Goal: Information Seeking & Learning: Learn about a topic

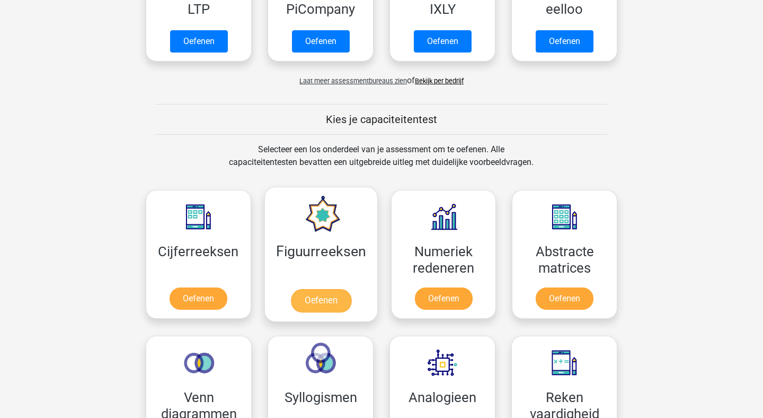
scroll to position [309, 0]
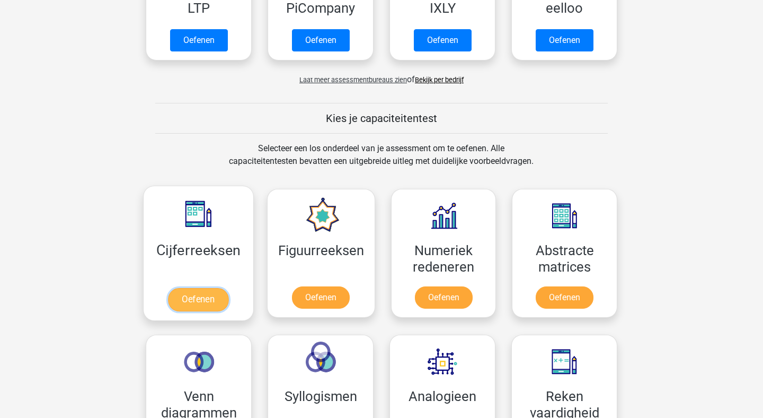
click at [185, 305] on link "Oefenen" at bounding box center [198, 299] width 60 height 23
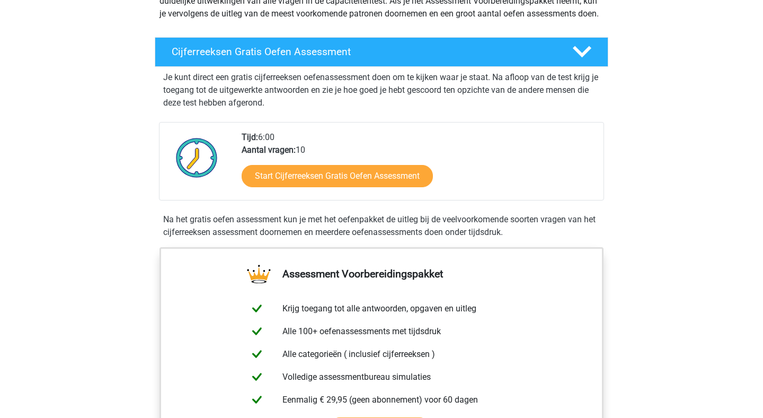
scroll to position [142, 0]
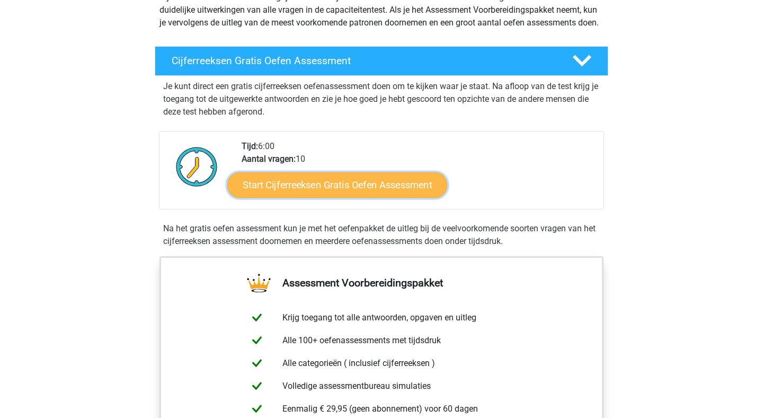
click at [358, 197] on link "Start Cijferreeksen Gratis Oefen Assessment" at bounding box center [337, 184] width 220 height 25
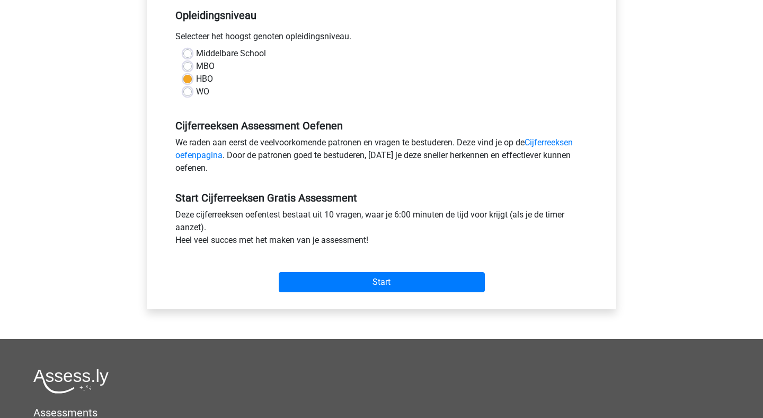
scroll to position [220, 0]
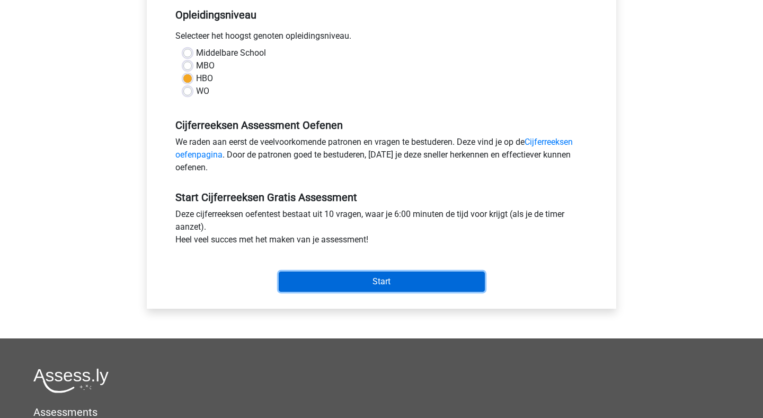
click at [418, 291] on input "Start" at bounding box center [382, 281] width 206 height 20
click at [392, 280] on input "Start" at bounding box center [382, 281] width 206 height 20
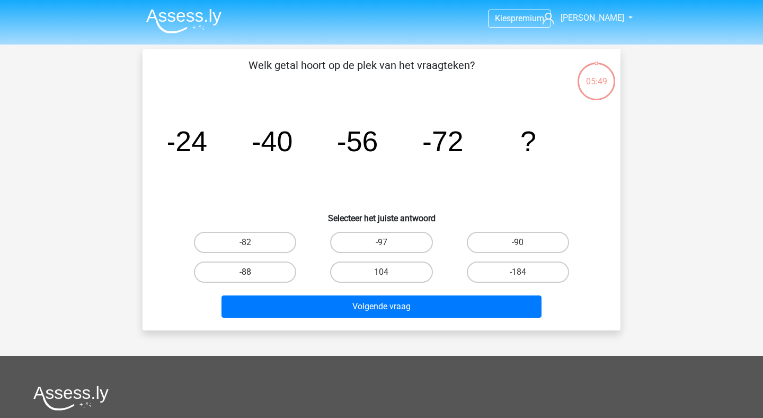
click at [265, 275] on label "-88" at bounding box center [245, 271] width 102 height 21
click at [252, 275] on input "-88" at bounding box center [248, 275] width 7 height 7
radio input "true"
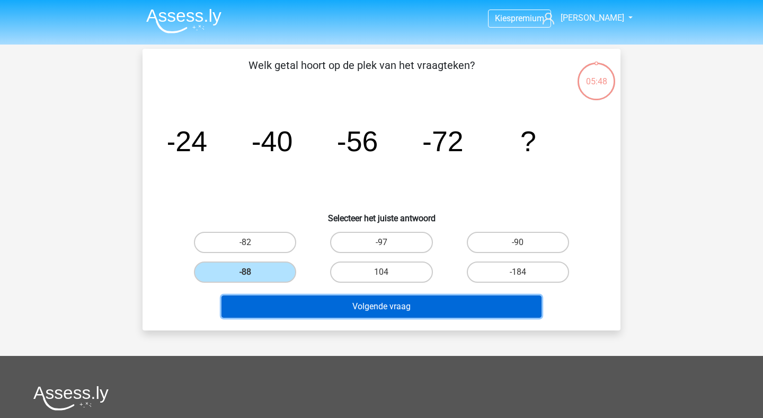
click at [323, 301] on button "Volgende vraag" at bounding box center [382, 306] width 321 height 22
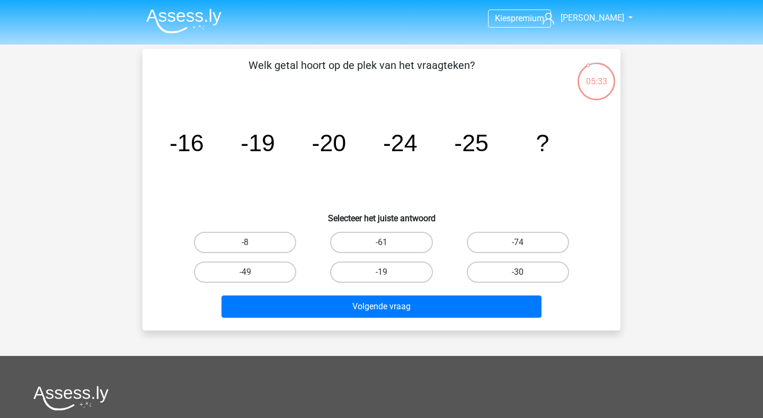
click at [499, 267] on label "-30" at bounding box center [518, 271] width 102 height 21
click at [518, 272] on input "-30" at bounding box center [521, 275] width 7 height 7
radio input "true"
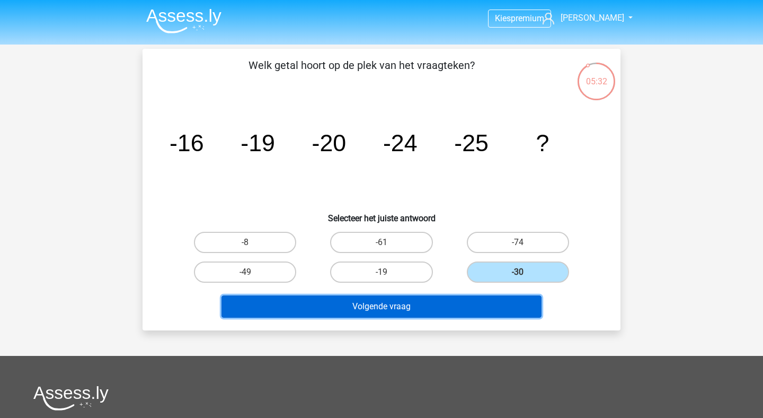
click at [467, 312] on button "Volgende vraag" at bounding box center [382, 306] width 321 height 22
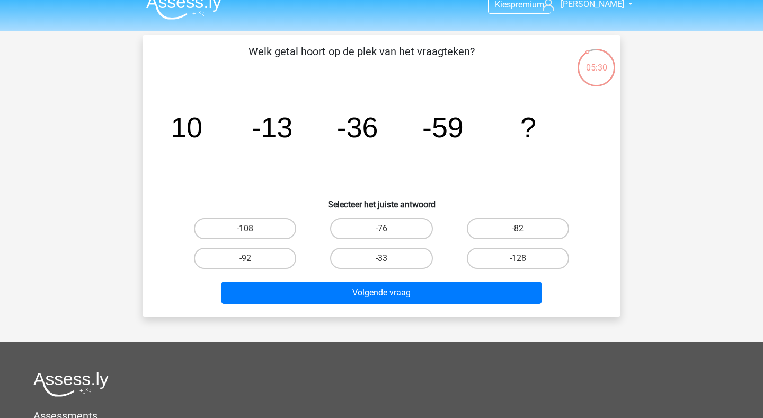
scroll to position [2, 0]
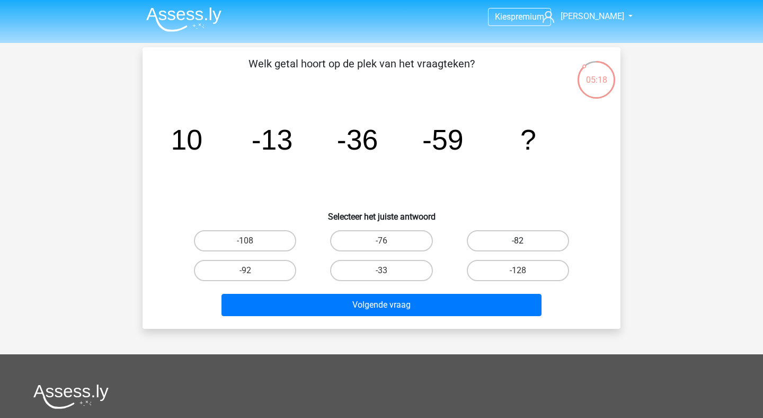
click at [496, 235] on label "-82" at bounding box center [518, 240] width 102 height 21
click at [518, 241] on input "-82" at bounding box center [521, 244] width 7 height 7
radio input "true"
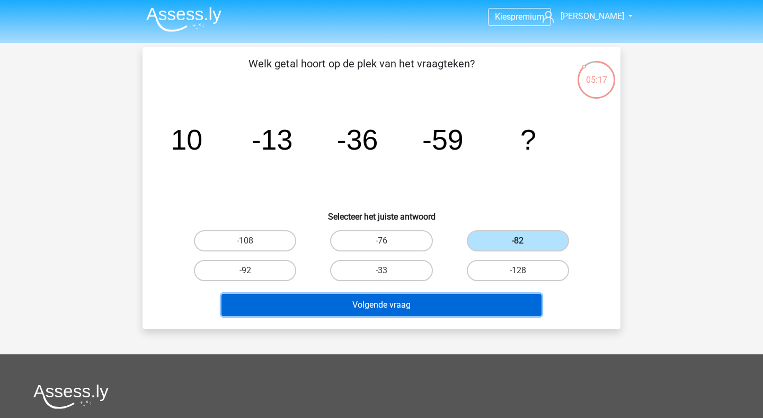
click at [431, 297] on button "Volgende vraag" at bounding box center [382, 305] width 321 height 22
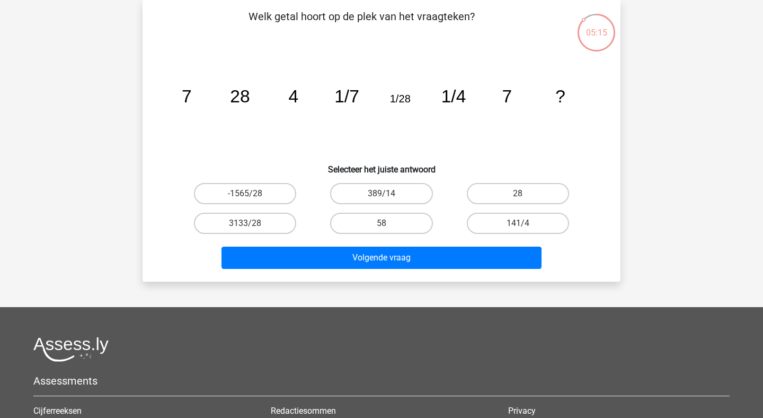
scroll to position [0, 0]
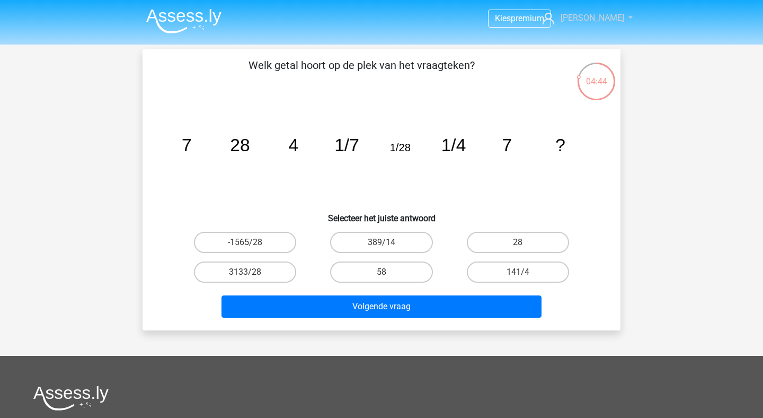
click at [615, 16] on link "[PERSON_NAME]" at bounding box center [582, 18] width 87 height 13
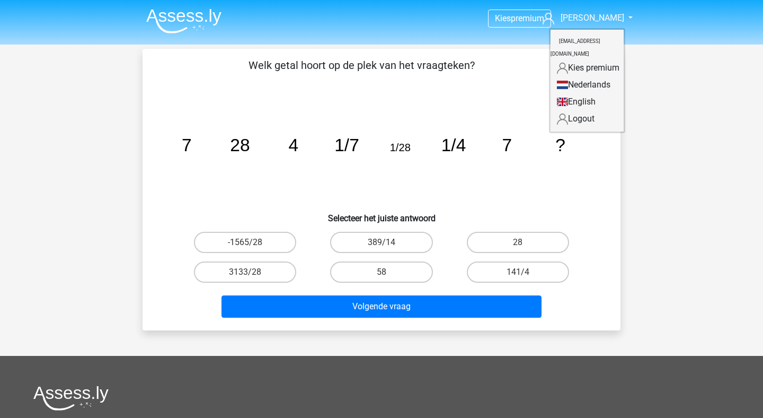
click at [642, 103] on div "Kies premium niels nielsoosterwijk@hotmail.com" at bounding box center [381, 318] width 763 height 636
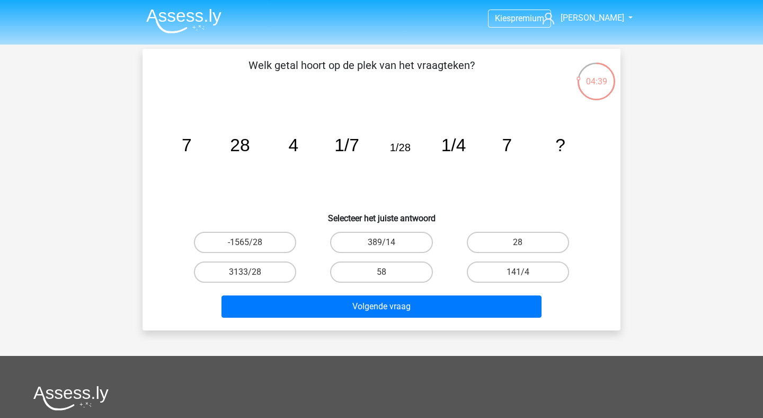
click at [204, 160] on icon "image/svg+xml 7 28 4 1/7 1/28 1/4 7 ?" at bounding box center [381, 151] width 427 height 107
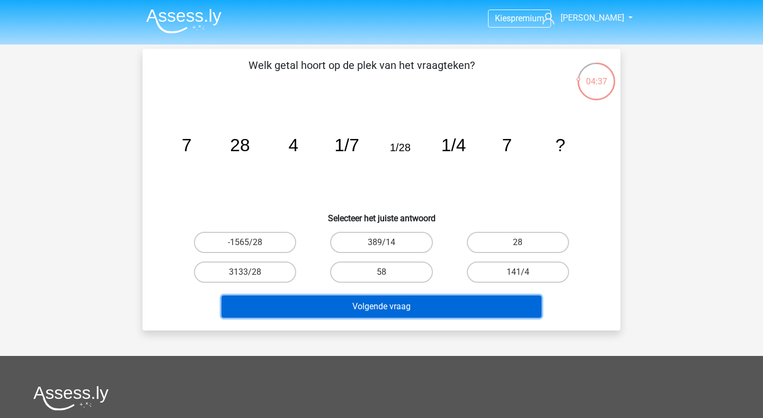
click at [405, 302] on button "Volgende vraag" at bounding box center [382, 306] width 321 height 22
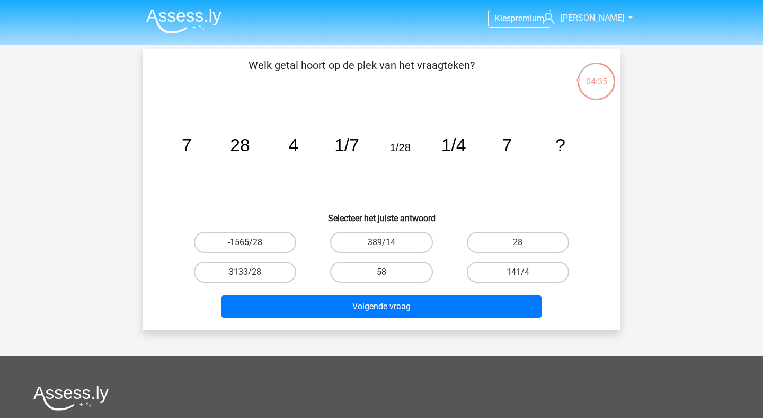
click at [261, 233] on label "-1565/28" at bounding box center [245, 242] width 102 height 21
click at [252, 242] on input "-1565/28" at bounding box center [248, 245] width 7 height 7
radio input "true"
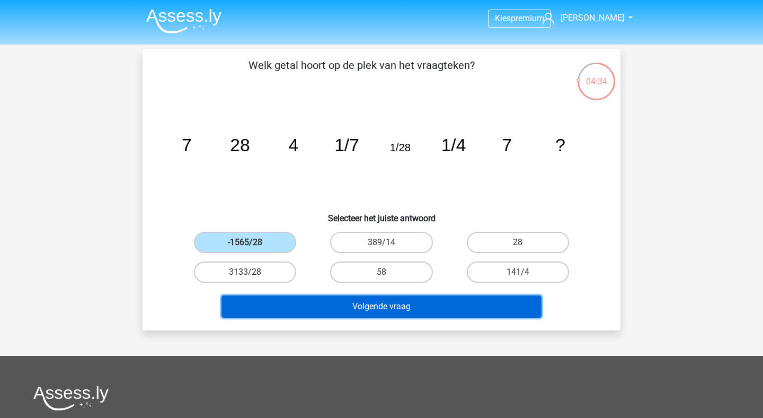
click at [336, 311] on button "Volgende vraag" at bounding box center [382, 306] width 321 height 22
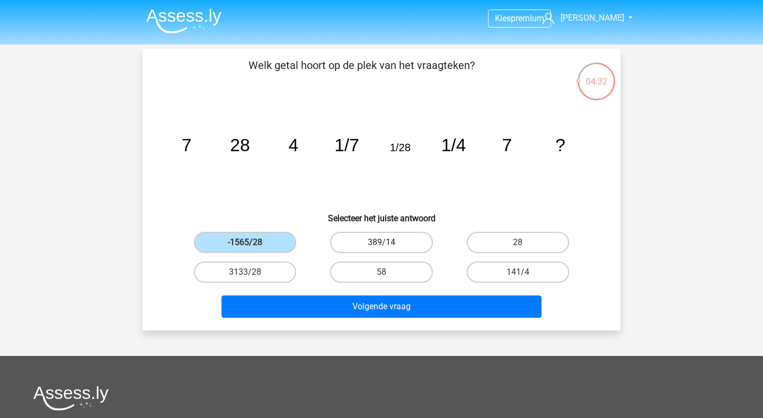
click at [374, 247] on label "389/14" at bounding box center [381, 242] width 102 height 21
click at [382, 247] on input "389/14" at bounding box center [385, 245] width 7 height 7
radio input "true"
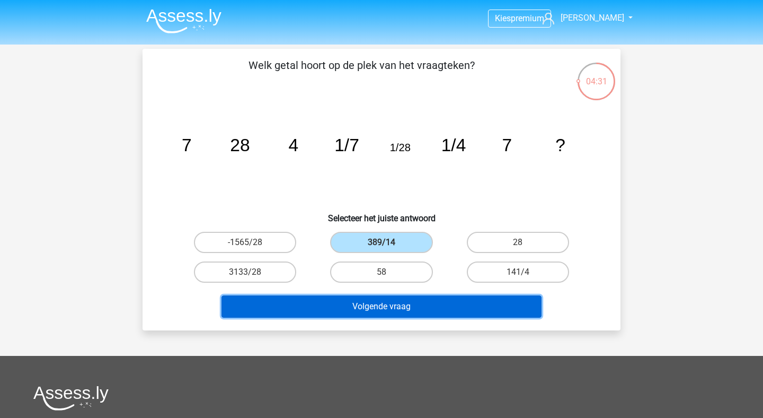
click at [381, 311] on button "Volgende vraag" at bounding box center [382, 306] width 321 height 22
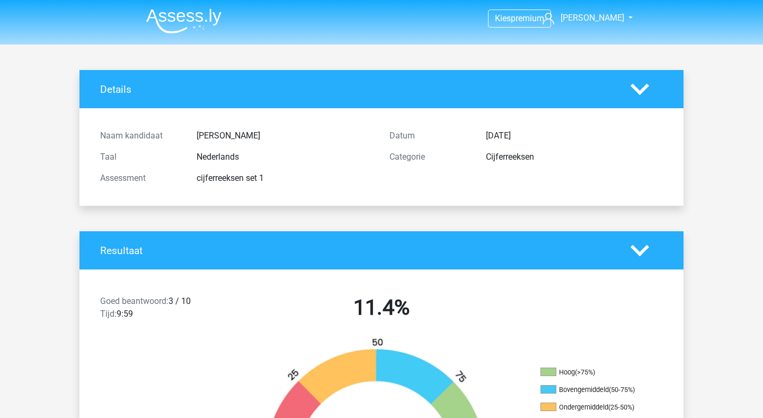
click at [189, 11] on img at bounding box center [183, 20] width 75 height 25
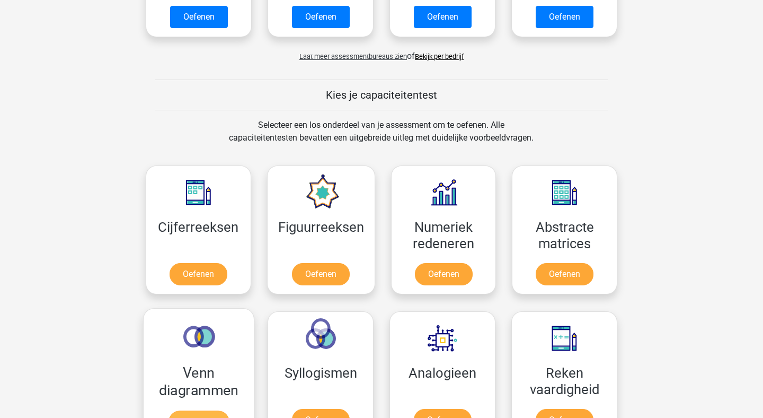
scroll to position [340, 0]
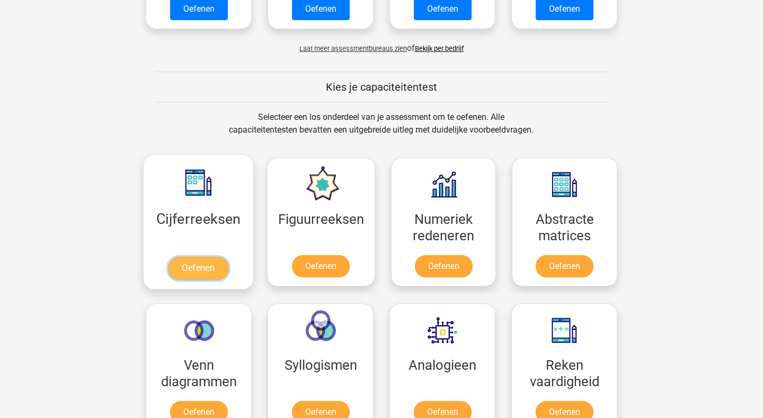
click at [205, 265] on link "Oefenen" at bounding box center [198, 268] width 60 height 23
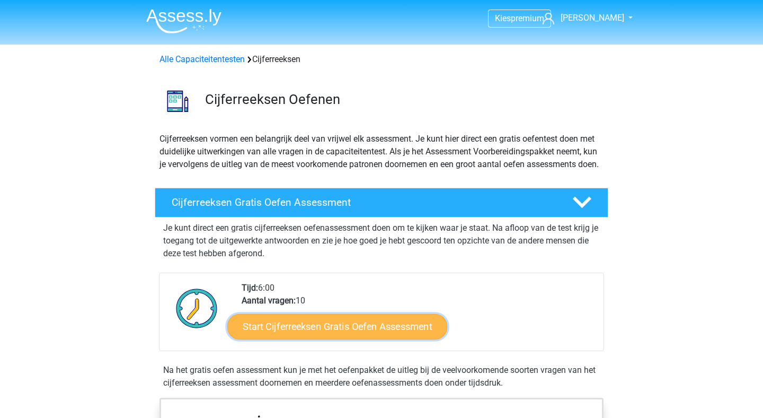
click at [348, 339] on link "Start Cijferreeksen Gratis Oefen Assessment" at bounding box center [337, 325] width 220 height 25
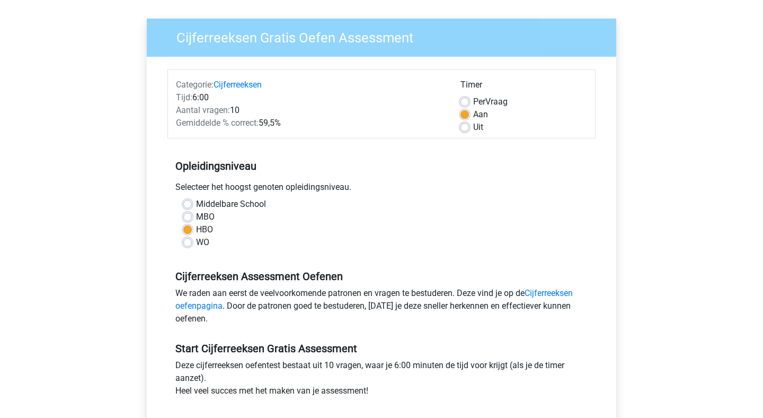
scroll to position [138, 0]
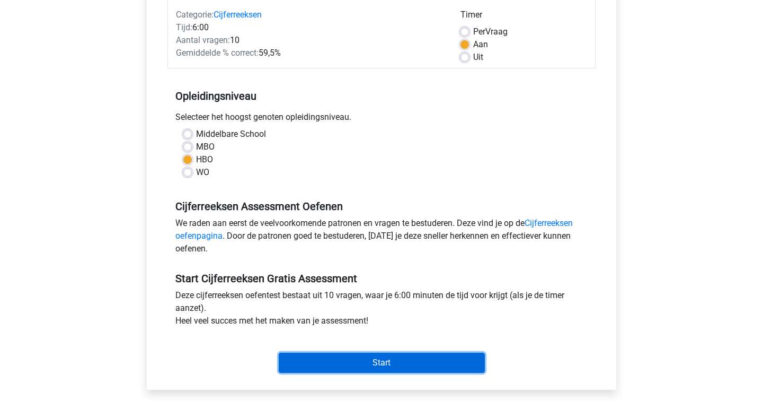
click at [407, 356] on input "Start" at bounding box center [382, 363] width 206 height 20
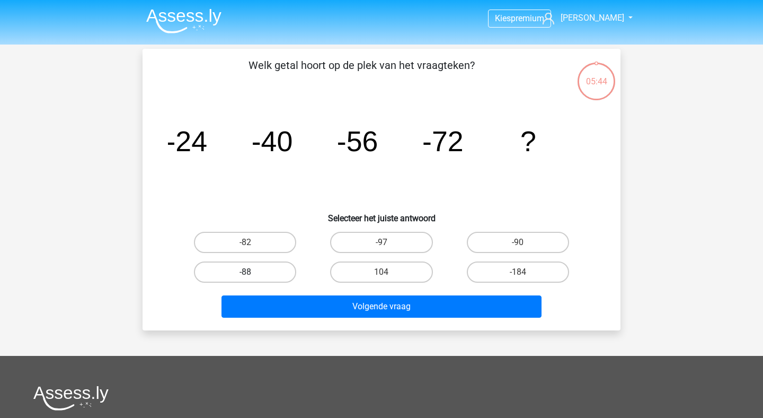
click at [252, 272] on label "-88" at bounding box center [245, 271] width 102 height 21
click at [252, 272] on input "-88" at bounding box center [248, 275] width 7 height 7
radio input "true"
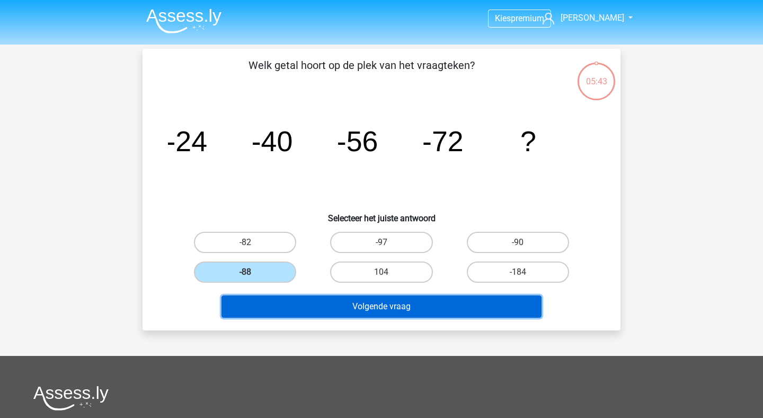
click at [314, 308] on button "Volgende vraag" at bounding box center [382, 306] width 321 height 22
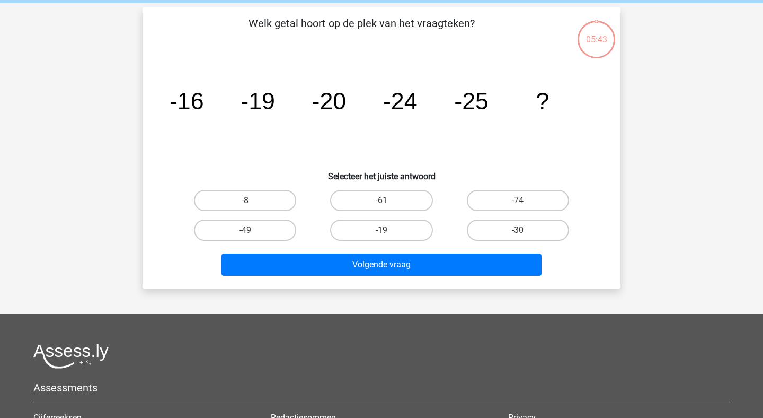
scroll to position [49, 0]
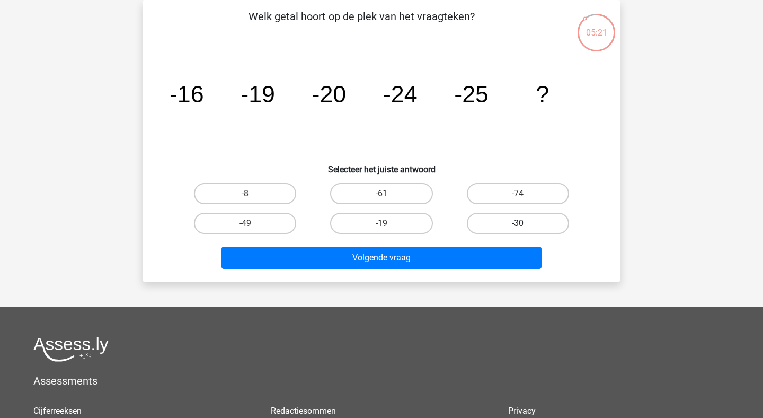
click at [511, 223] on label "-30" at bounding box center [518, 223] width 102 height 21
click at [518, 223] on input "-30" at bounding box center [521, 226] width 7 height 7
radio input "true"
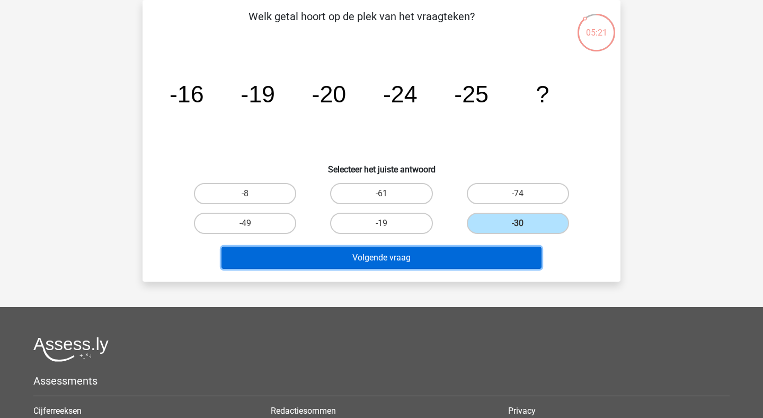
click at [445, 263] on button "Volgende vraag" at bounding box center [382, 258] width 321 height 22
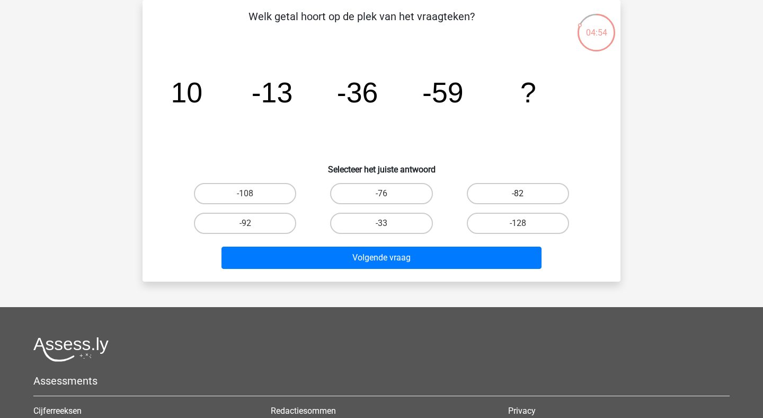
click at [511, 187] on label "-82" at bounding box center [518, 193] width 102 height 21
click at [518, 194] on input "-82" at bounding box center [521, 197] width 7 height 7
radio input "true"
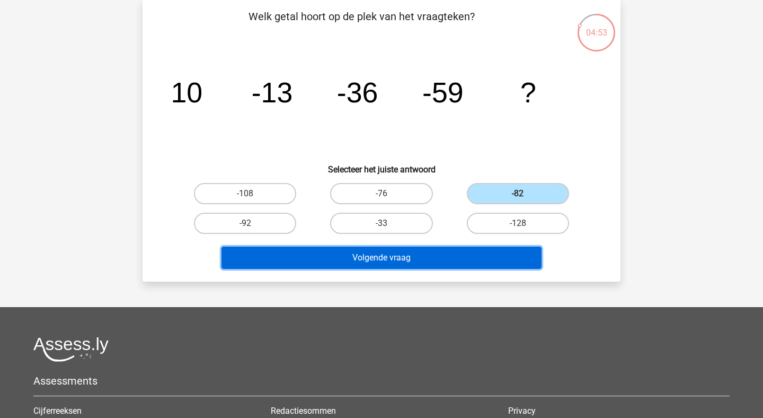
click at [445, 257] on button "Volgende vraag" at bounding box center [382, 258] width 321 height 22
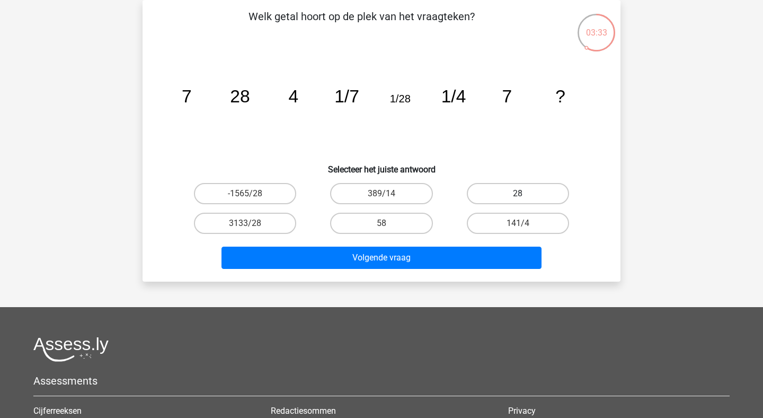
click at [480, 188] on label "28" at bounding box center [518, 193] width 102 height 21
click at [518, 194] on input "28" at bounding box center [521, 197] width 7 height 7
radio input "true"
click at [388, 271] on div "Volgende vraag" at bounding box center [381, 260] width 409 height 27
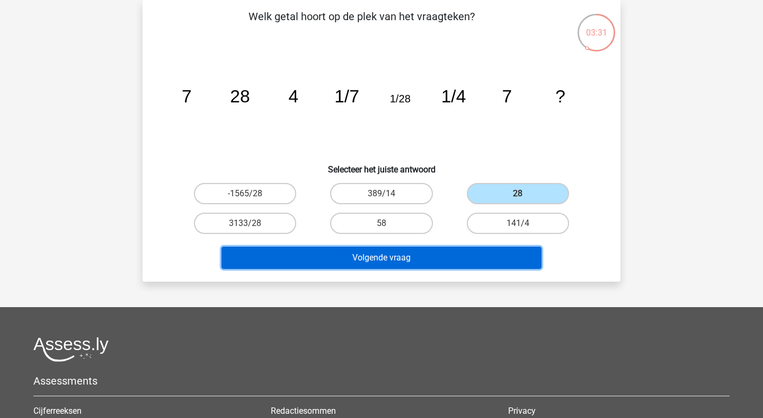
click at [394, 261] on button "Volgende vraag" at bounding box center [382, 258] width 321 height 22
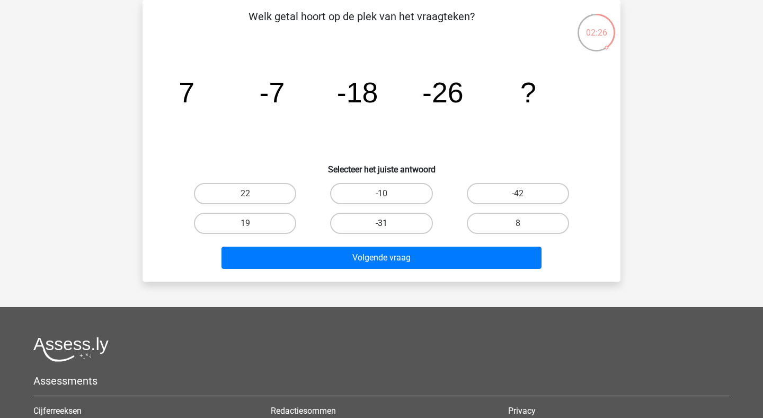
click at [394, 229] on label "-31" at bounding box center [381, 223] width 102 height 21
click at [389, 229] on input "-31" at bounding box center [385, 226] width 7 height 7
radio input "true"
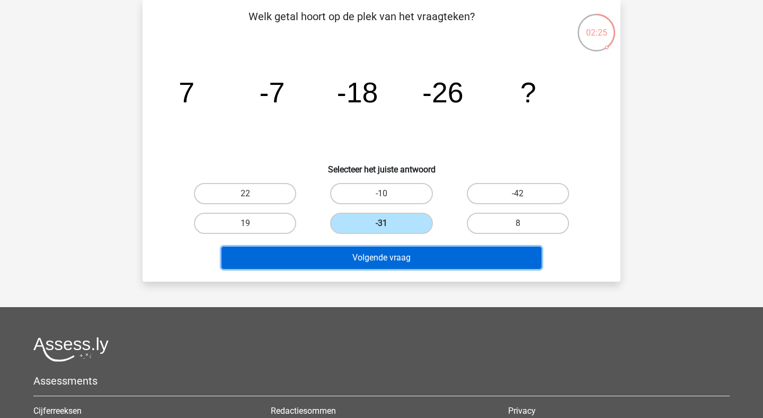
click at [405, 256] on button "Volgende vraag" at bounding box center [382, 258] width 321 height 22
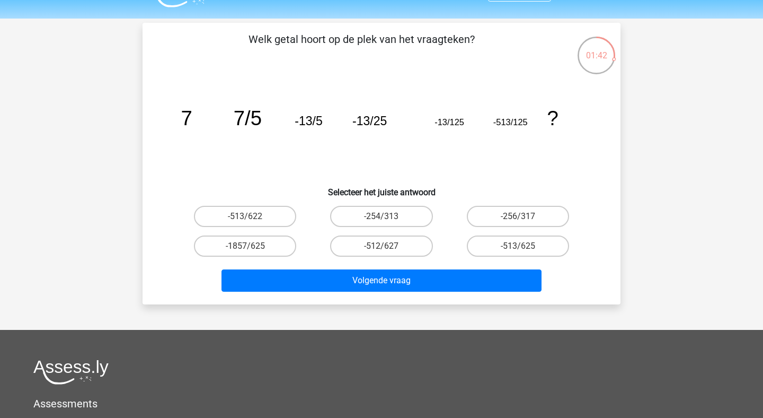
scroll to position [29, 0]
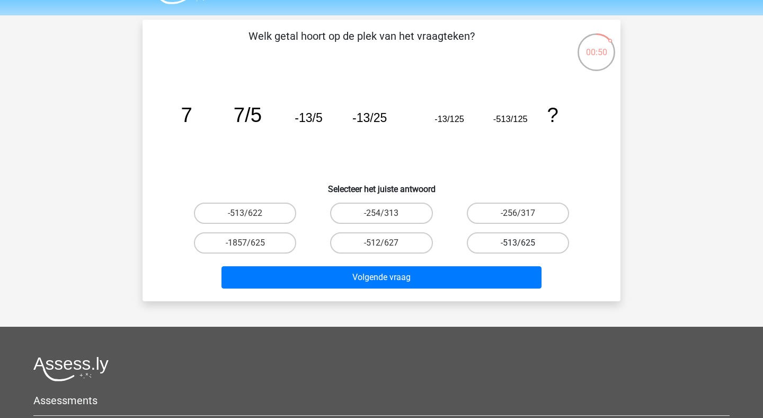
click at [517, 245] on label "-513/625" at bounding box center [518, 242] width 102 height 21
click at [518, 245] on input "-513/625" at bounding box center [521, 246] width 7 height 7
radio input "true"
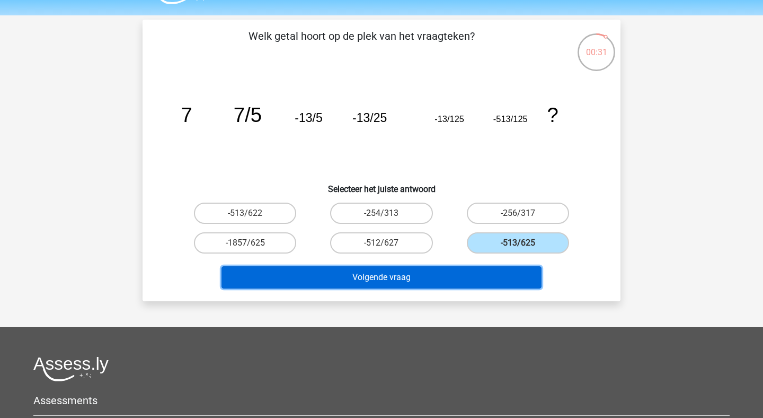
click at [482, 282] on button "Volgende vraag" at bounding box center [382, 277] width 321 height 22
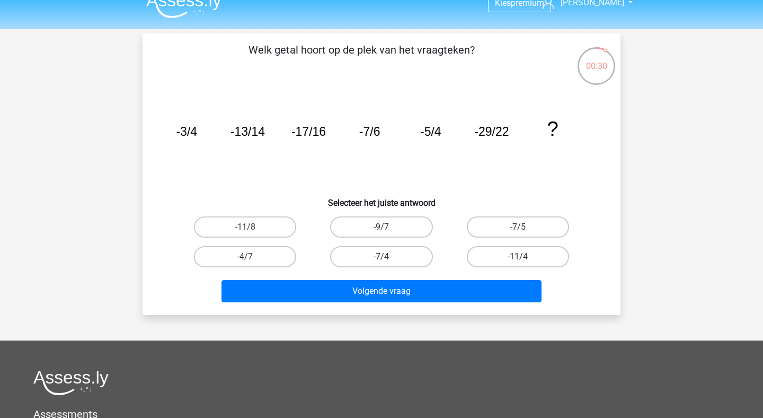
scroll to position [14, 0]
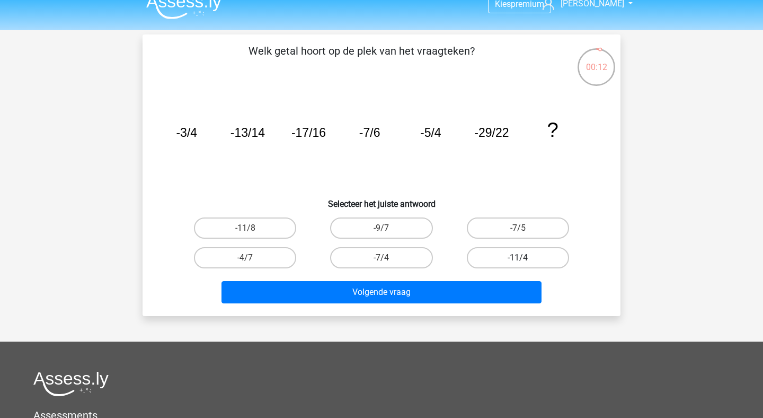
click at [495, 257] on label "-11/4" at bounding box center [518, 257] width 102 height 21
click at [518, 258] on input "-11/4" at bounding box center [521, 261] width 7 height 7
radio input "true"
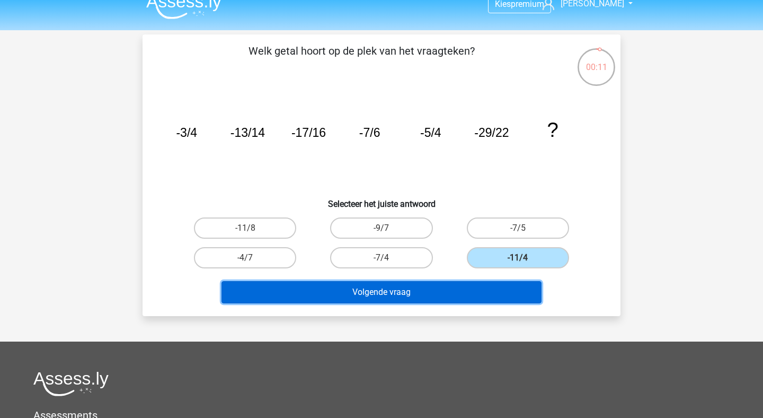
click at [479, 293] on button "Volgende vraag" at bounding box center [382, 292] width 321 height 22
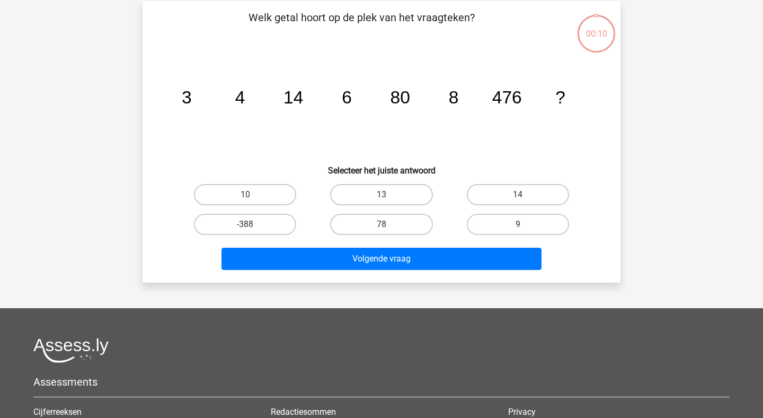
scroll to position [49, 0]
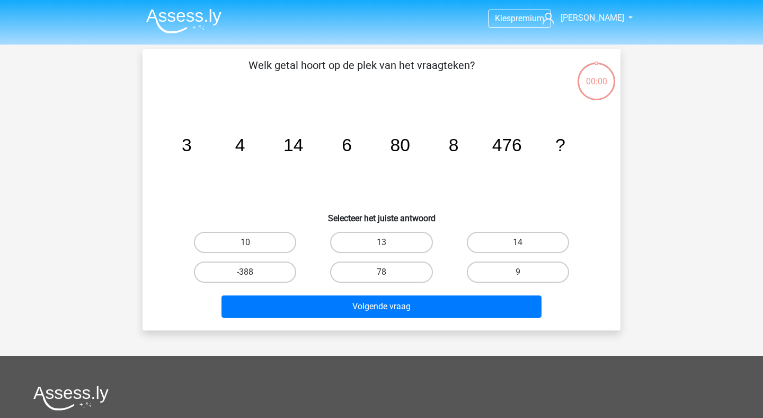
scroll to position [49, 0]
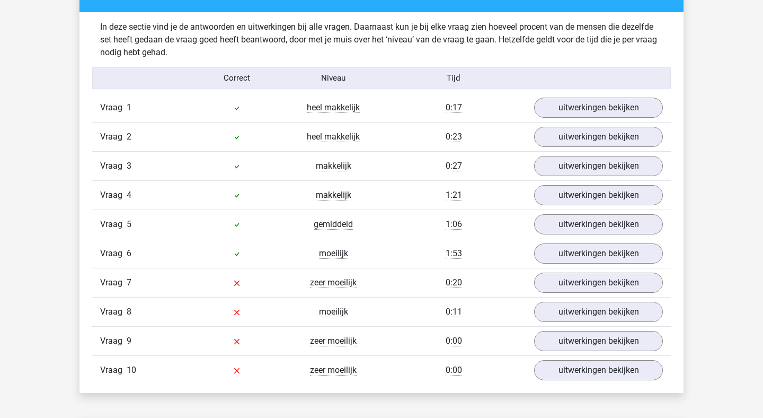
scroll to position [826, 0]
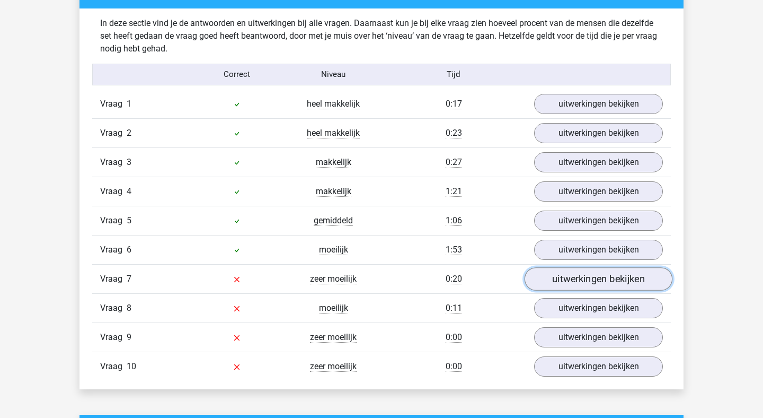
click at [578, 280] on link "uitwerkingen bekijken" at bounding box center [599, 278] width 148 height 23
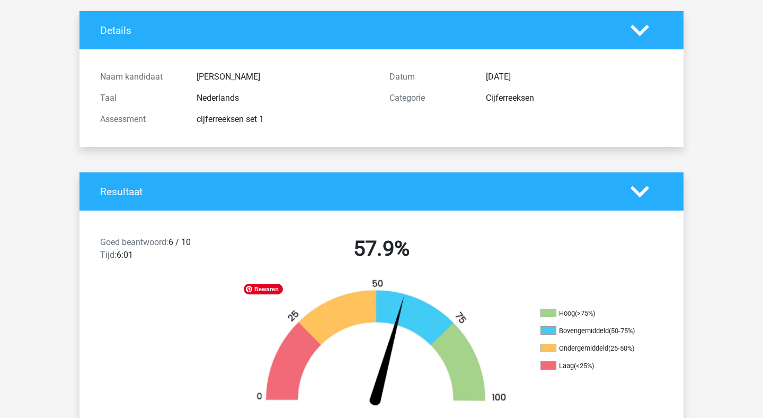
scroll to position [57, 0]
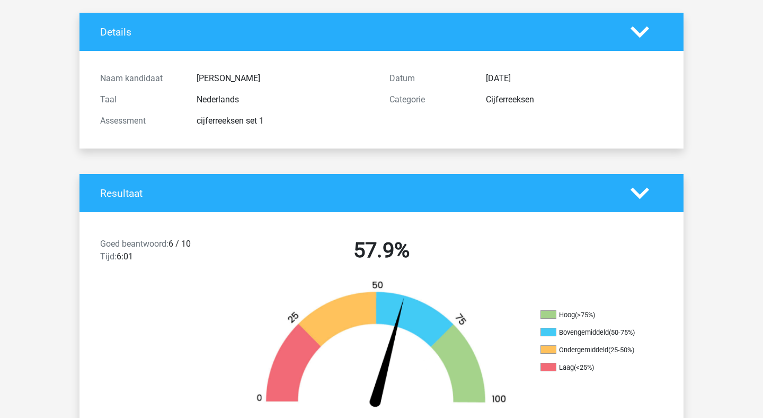
click at [637, 192] on polygon at bounding box center [640, 193] width 19 height 12
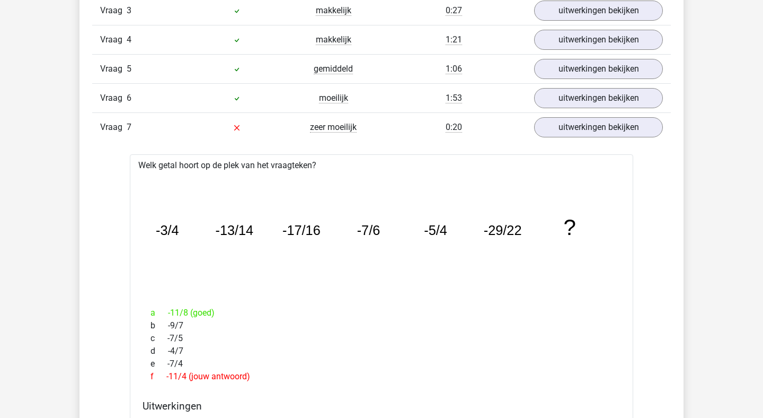
scroll to position [706, 0]
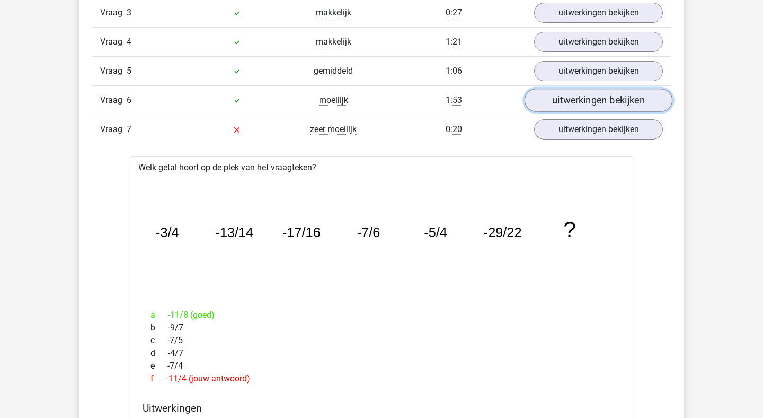
click at [574, 110] on link "uitwerkingen bekijken" at bounding box center [599, 100] width 148 height 23
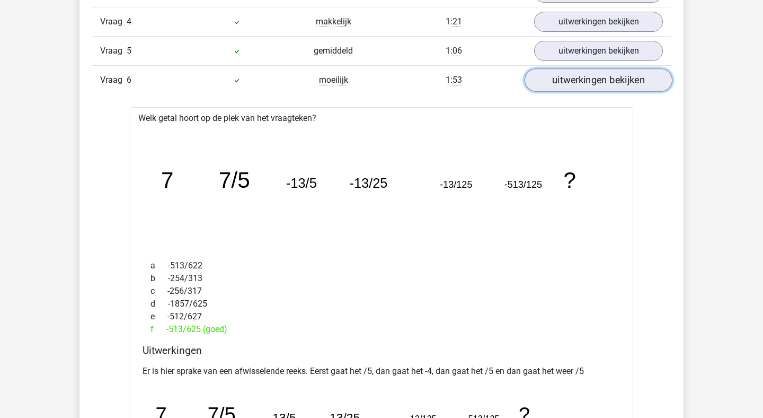
scroll to position [598, 0]
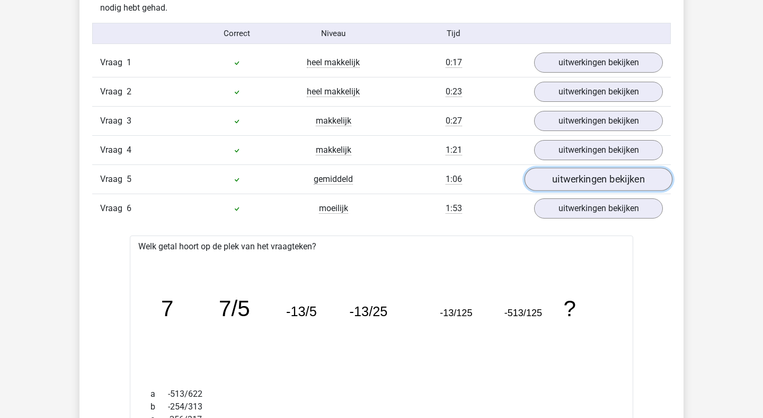
click at [583, 179] on link "uitwerkingen bekijken" at bounding box center [599, 179] width 148 height 23
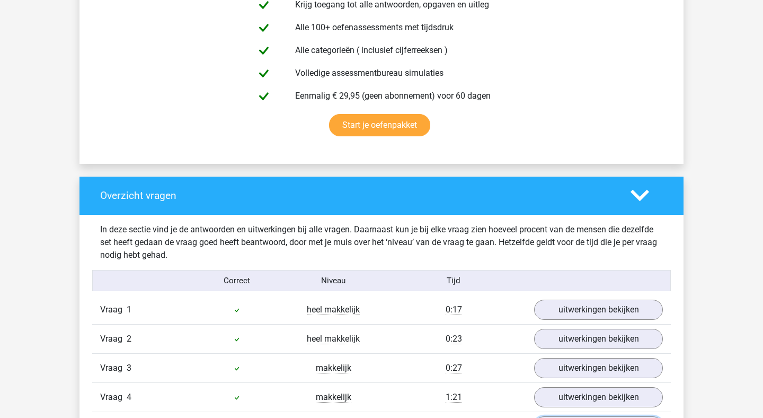
scroll to position [0, 0]
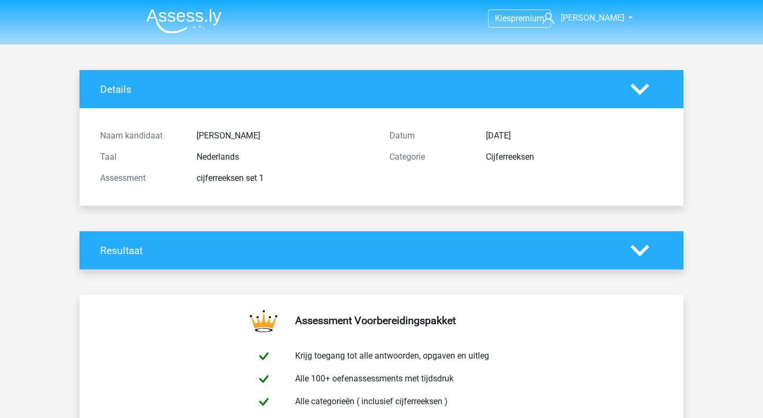
click at [634, 91] on icon at bounding box center [640, 89] width 19 height 19
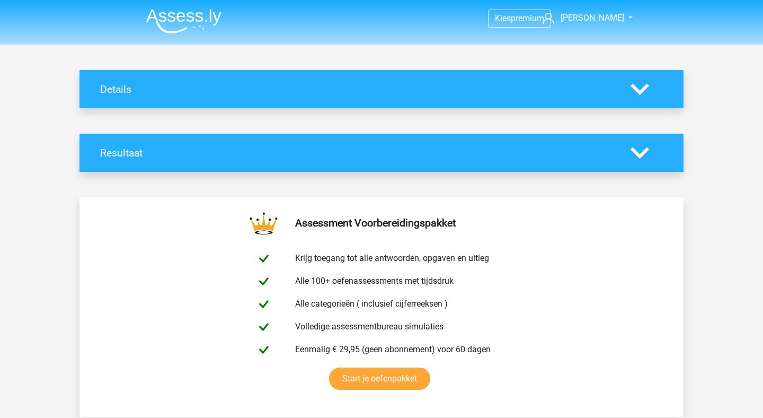
click at [634, 91] on icon at bounding box center [640, 89] width 19 height 19
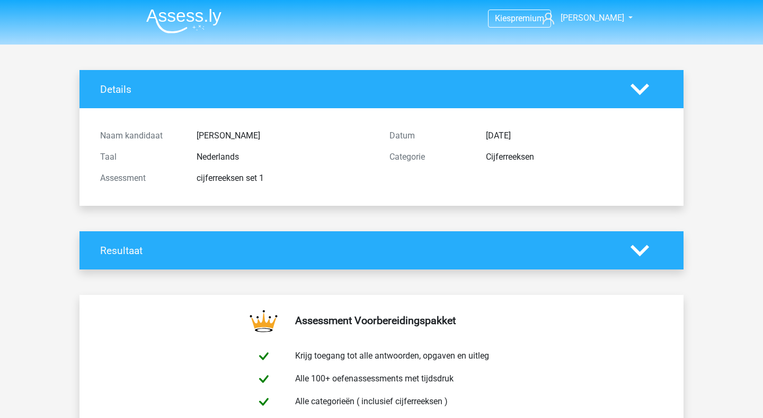
click at [214, 12] on img at bounding box center [183, 20] width 75 height 25
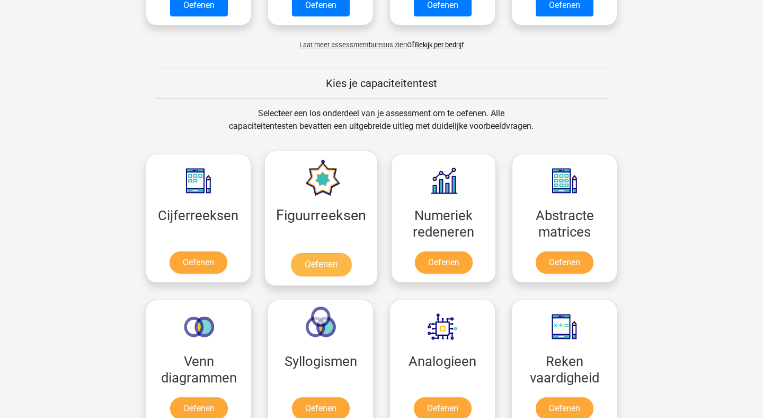
scroll to position [345, 0]
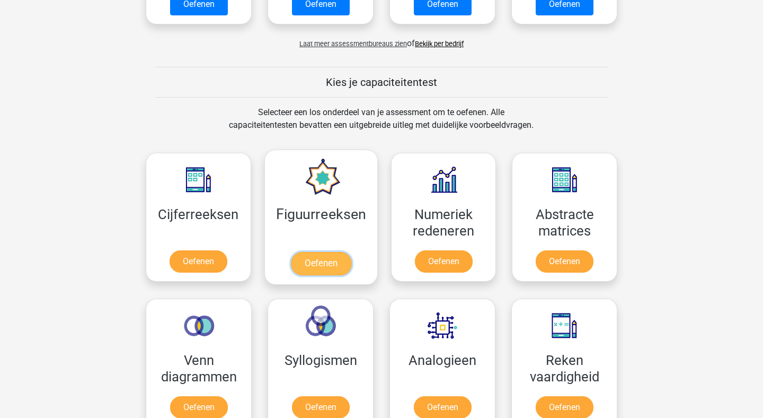
click at [318, 264] on link "Oefenen" at bounding box center [321, 263] width 60 height 23
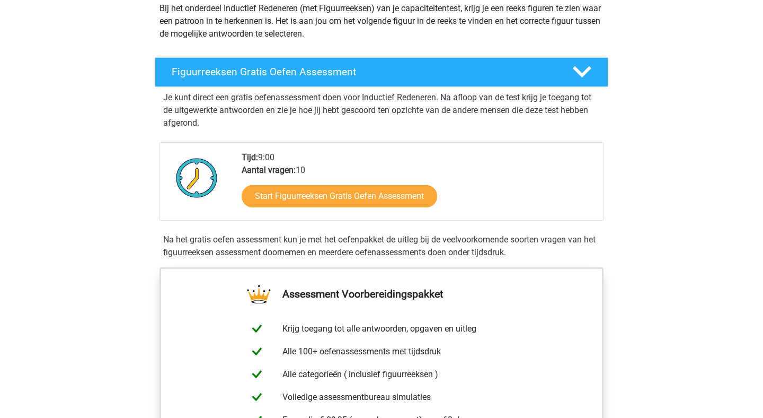
scroll to position [162, 0]
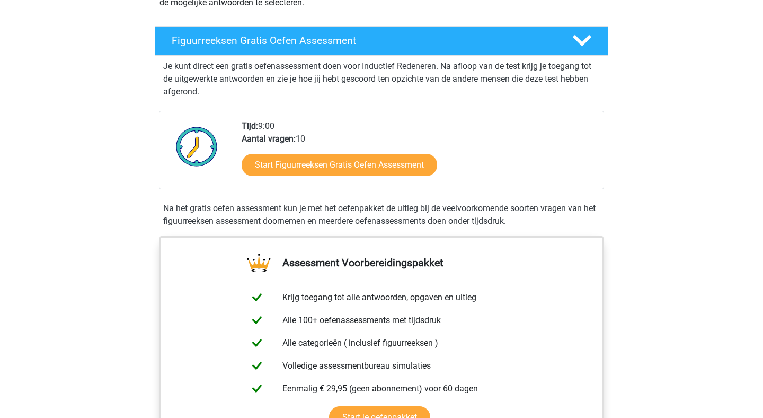
click at [338, 177] on div "Start Figuurreeksen Gratis Oefen Assessment" at bounding box center [419, 166] width 354 height 43
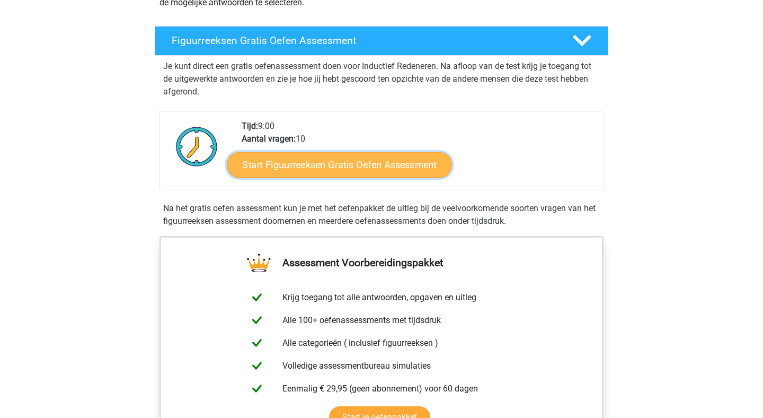
click at [338, 169] on link "Start Figuurreeksen Gratis Oefen Assessment" at bounding box center [339, 164] width 225 height 25
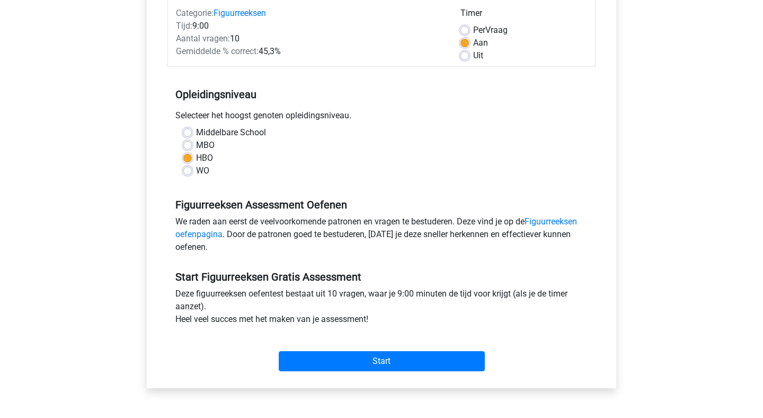
scroll to position [204, 0]
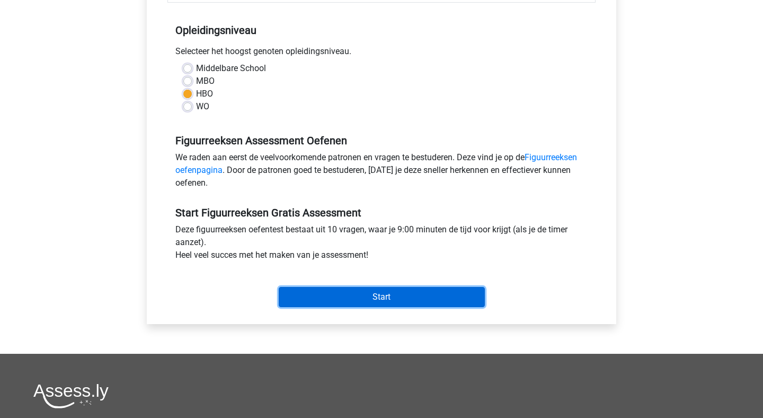
click at [392, 292] on input "Start" at bounding box center [382, 297] width 206 height 20
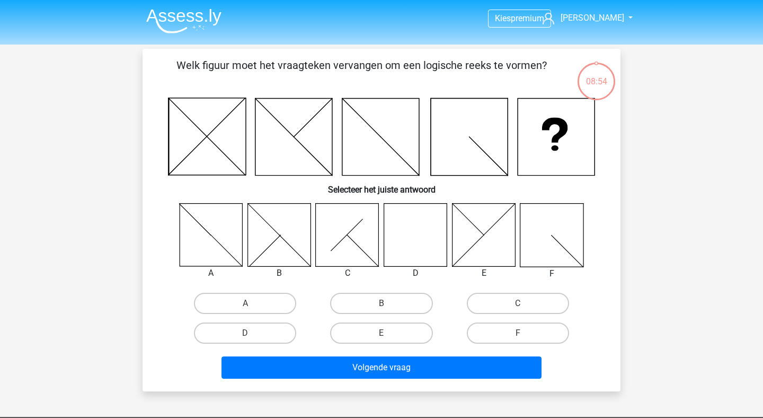
click at [409, 253] on icon at bounding box center [415, 234] width 63 height 63
click at [285, 327] on label "D" at bounding box center [245, 332] width 102 height 21
click at [252, 333] on input "D" at bounding box center [248, 336] width 7 height 7
radio input "true"
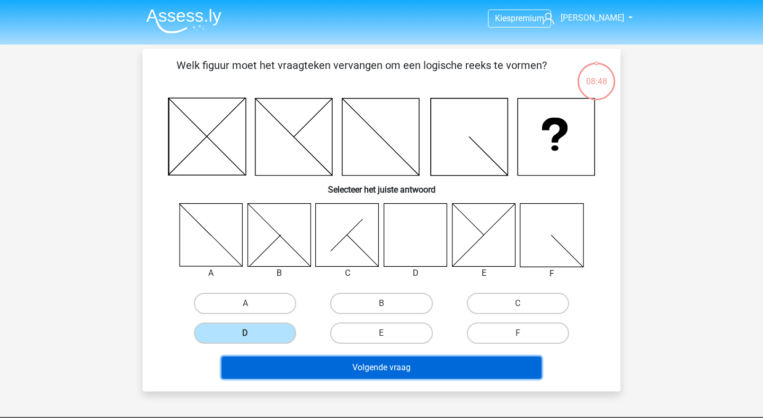
click at [436, 369] on button "Volgende vraag" at bounding box center [382, 367] width 321 height 22
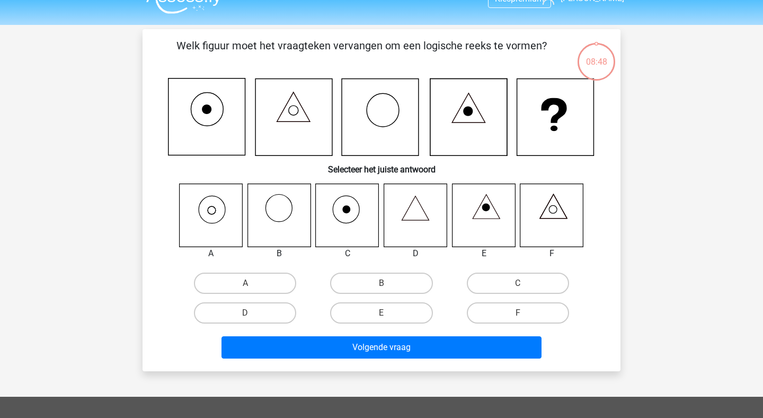
scroll to position [49, 0]
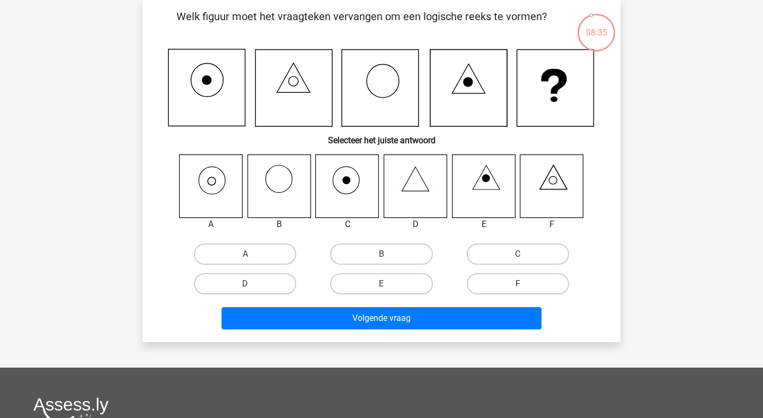
click at [222, 185] on icon at bounding box center [211, 185] width 63 height 63
click at [220, 185] on icon at bounding box center [211, 185] width 63 height 63
click at [236, 245] on label "A" at bounding box center [245, 253] width 102 height 21
click at [245, 254] on input "A" at bounding box center [248, 257] width 7 height 7
radio input "true"
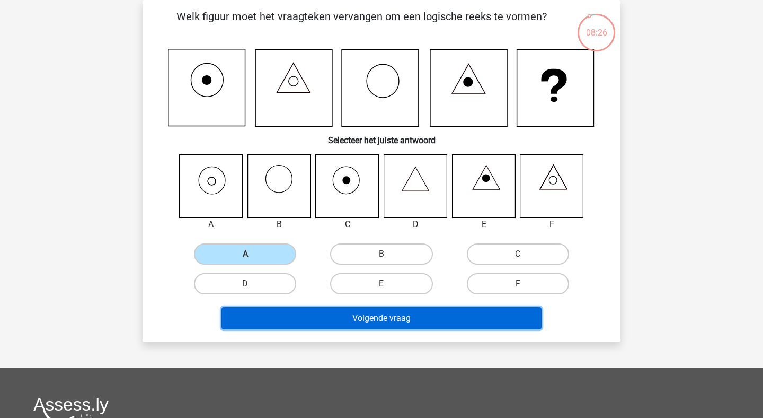
click at [383, 318] on button "Volgende vraag" at bounding box center [382, 318] width 321 height 22
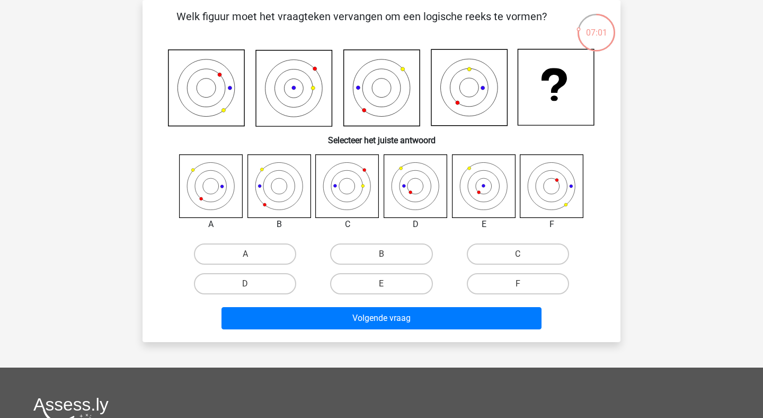
click at [274, 193] on icon at bounding box center [279, 185] width 63 height 63
click at [381, 254] on label "B" at bounding box center [381, 253] width 102 height 21
click at [382, 254] on input "B" at bounding box center [385, 257] width 7 height 7
radio input "true"
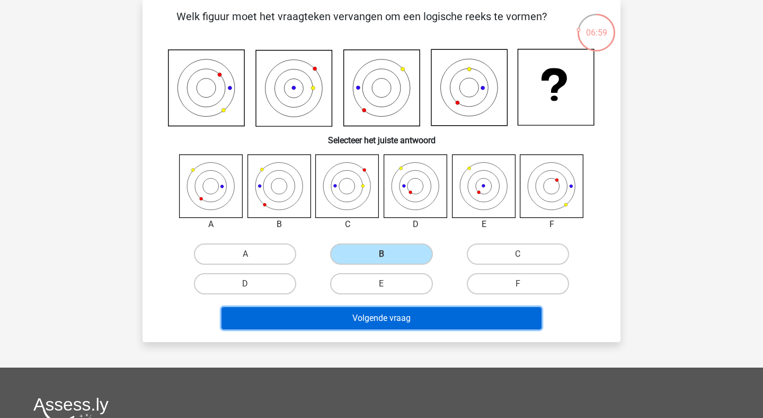
click at [391, 311] on button "Volgende vraag" at bounding box center [382, 318] width 321 height 22
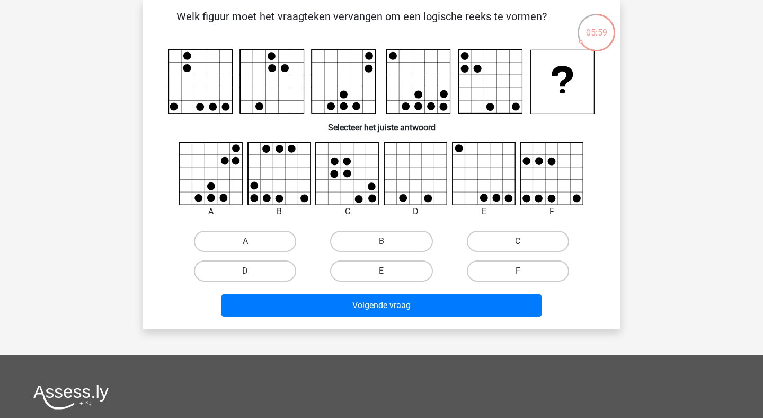
click at [275, 163] on icon at bounding box center [279, 173] width 63 height 63
click at [377, 240] on label "B" at bounding box center [381, 241] width 102 height 21
click at [382, 241] on input "B" at bounding box center [385, 244] width 7 height 7
radio input "true"
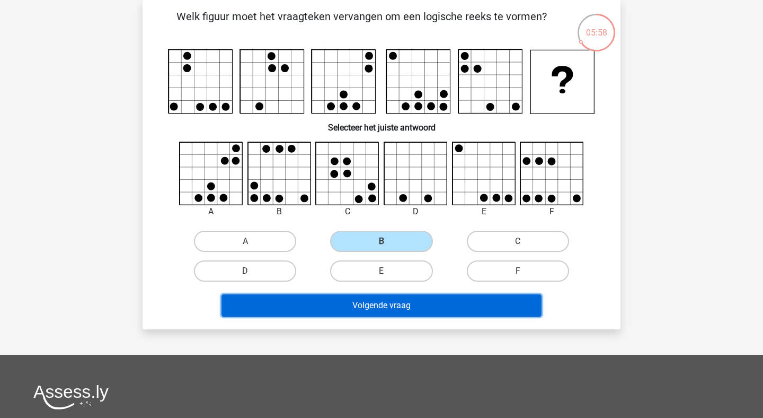
click at [388, 306] on button "Volgende vraag" at bounding box center [382, 305] width 321 height 22
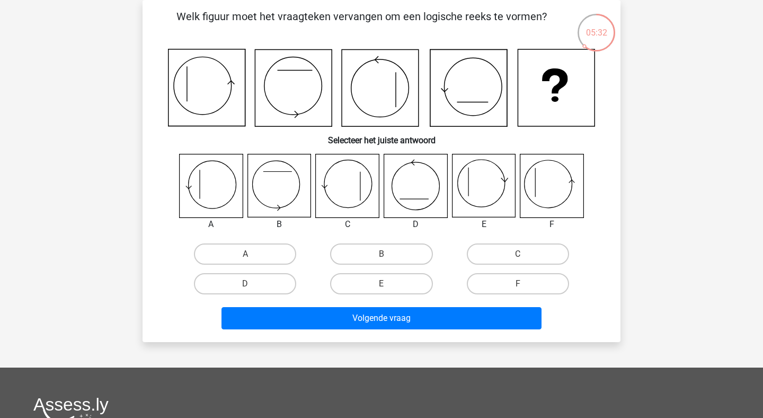
click at [559, 192] on icon at bounding box center [552, 185] width 63 height 63
click at [525, 282] on label "F" at bounding box center [518, 283] width 102 height 21
click at [525, 284] on input "F" at bounding box center [521, 287] width 7 height 7
radio input "true"
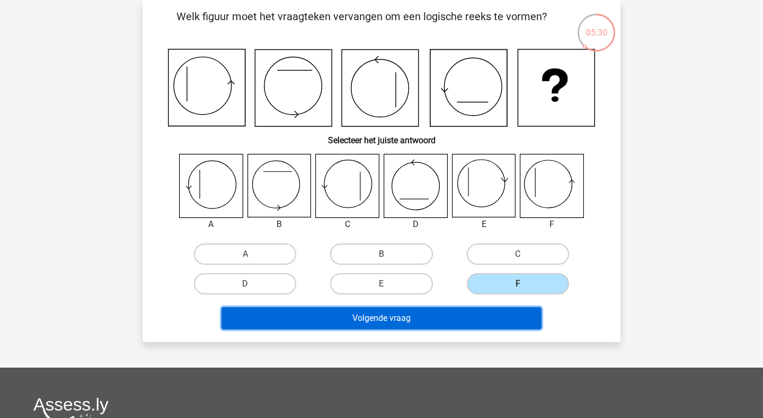
click at [497, 323] on button "Volgende vraag" at bounding box center [382, 318] width 321 height 22
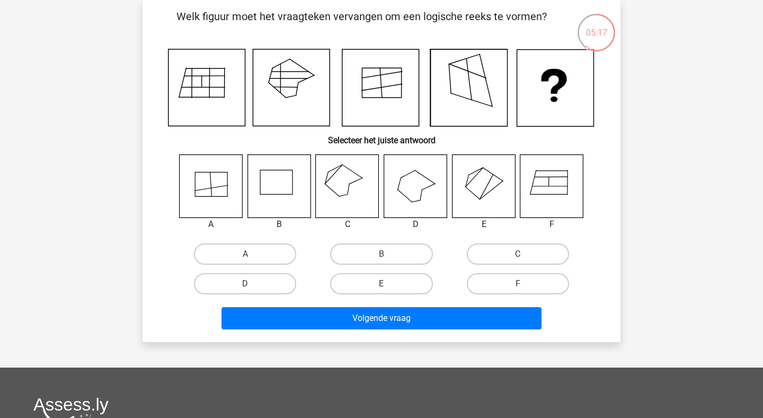
click at [345, 180] on icon at bounding box center [347, 185] width 63 height 63
click at [506, 256] on label "C" at bounding box center [518, 253] width 102 height 21
click at [518, 256] on input "C" at bounding box center [521, 257] width 7 height 7
radio input "true"
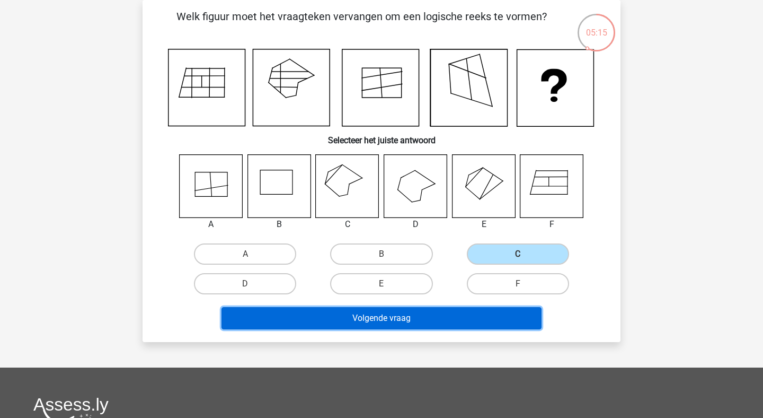
click at [451, 317] on button "Volgende vraag" at bounding box center [382, 318] width 321 height 22
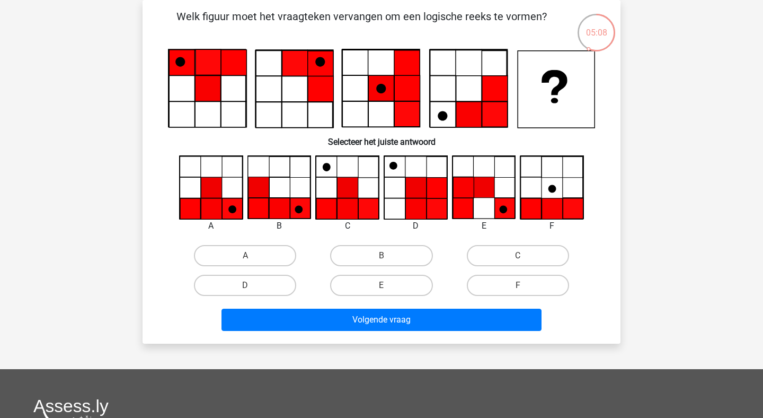
click at [353, 197] on icon at bounding box center [348, 187] width 21 height 21
click at [505, 257] on label "C" at bounding box center [518, 255] width 102 height 21
click at [518, 257] on input "C" at bounding box center [521, 259] width 7 height 7
radio input "true"
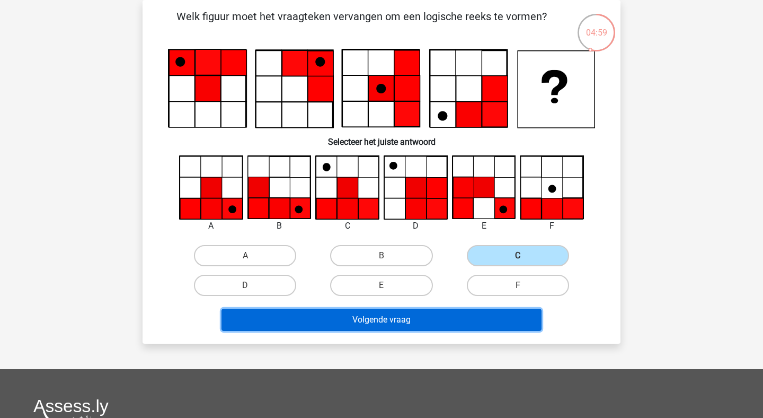
click at [388, 324] on button "Volgende vraag" at bounding box center [382, 320] width 321 height 22
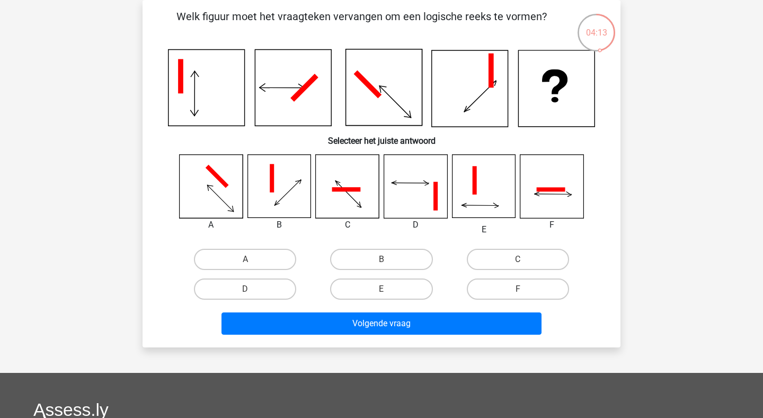
click at [218, 189] on icon at bounding box center [211, 186] width 63 height 63
click at [244, 249] on label "A" at bounding box center [245, 259] width 102 height 21
click at [245, 259] on input "A" at bounding box center [248, 262] width 7 height 7
radio input "true"
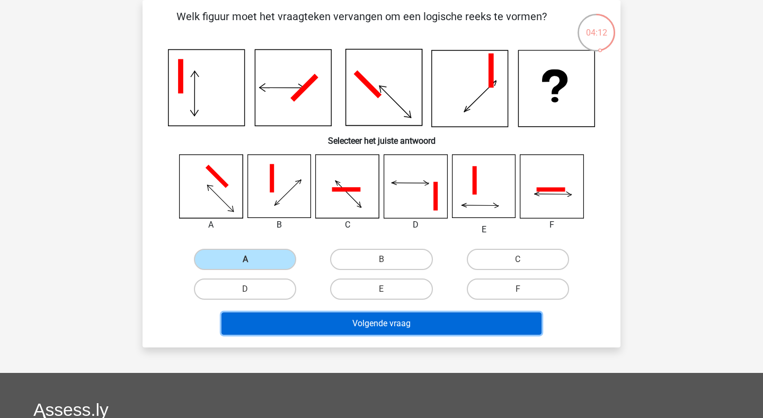
click at [320, 322] on button "Volgende vraag" at bounding box center [382, 323] width 321 height 22
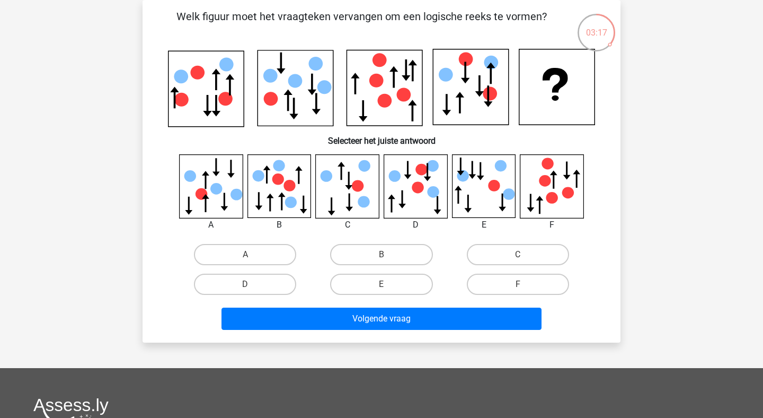
click at [366, 188] on icon at bounding box center [347, 185] width 63 height 63
click at [510, 255] on label "C" at bounding box center [518, 254] width 102 height 21
click at [518, 255] on input "C" at bounding box center [521, 257] width 7 height 7
radio input "true"
click at [389, 300] on div "Volgende vraag" at bounding box center [382, 316] width 444 height 35
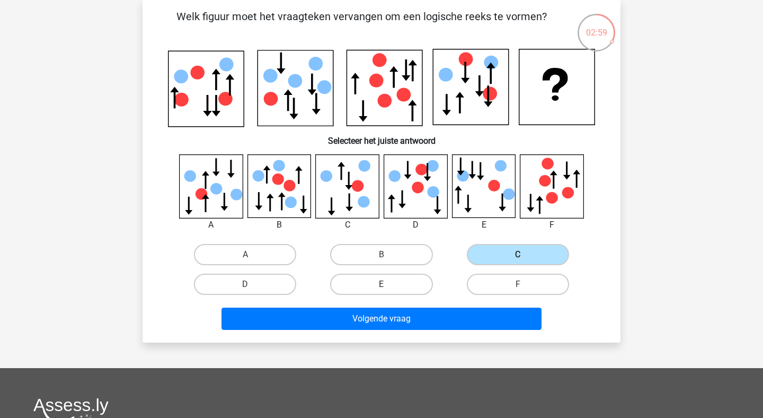
click at [403, 275] on label "E" at bounding box center [381, 284] width 102 height 21
click at [389, 284] on input "E" at bounding box center [385, 287] width 7 height 7
radio input "true"
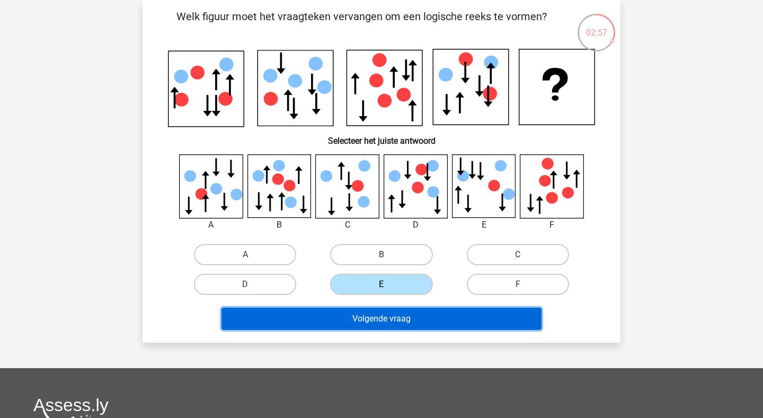
click at [408, 313] on button "Volgende vraag" at bounding box center [382, 319] width 321 height 22
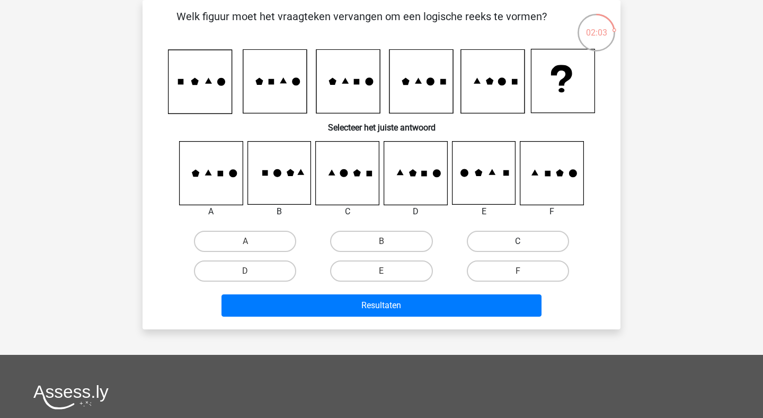
click at [499, 244] on label "C" at bounding box center [518, 241] width 102 height 21
click at [518, 244] on input "C" at bounding box center [521, 244] width 7 height 7
radio input "true"
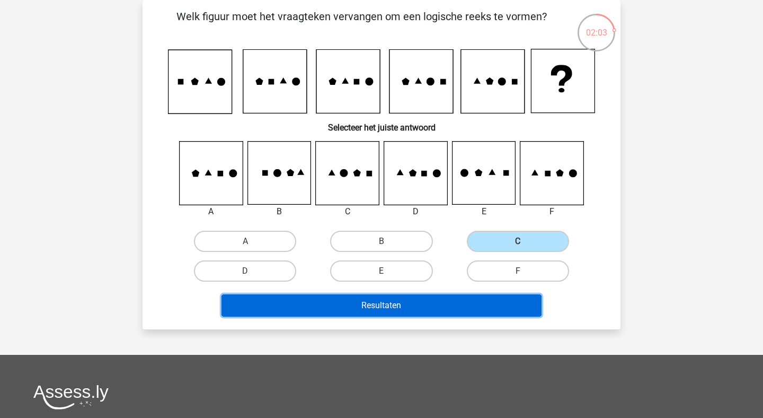
click at [477, 303] on button "Resultaten" at bounding box center [382, 305] width 321 height 22
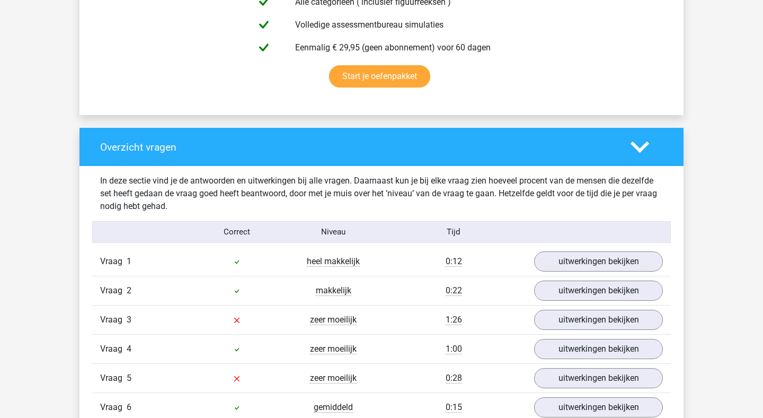
scroll to position [670, 0]
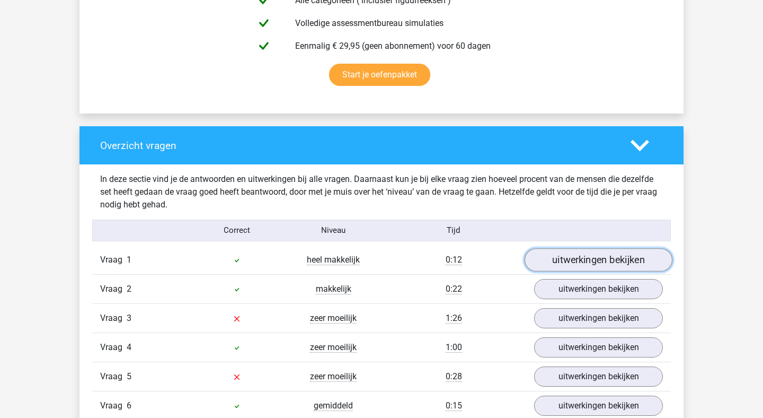
click at [582, 260] on link "uitwerkingen bekijken" at bounding box center [599, 259] width 148 height 23
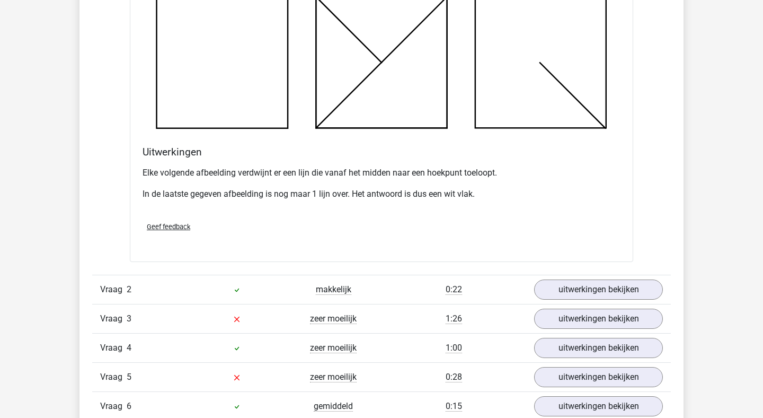
scroll to position [1463, 0]
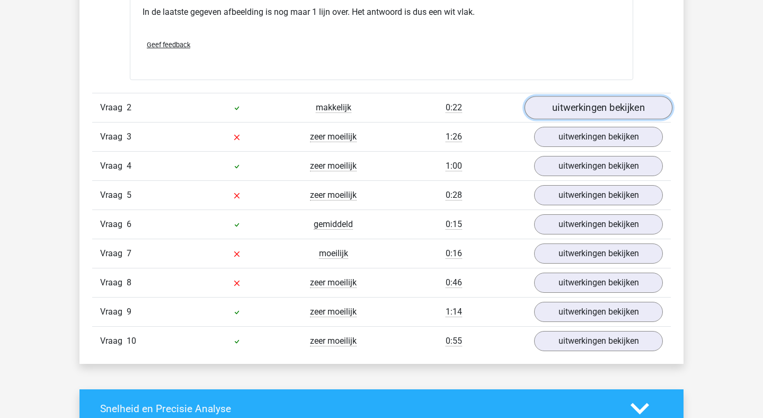
click at [620, 107] on link "uitwerkingen bekijken" at bounding box center [599, 107] width 148 height 23
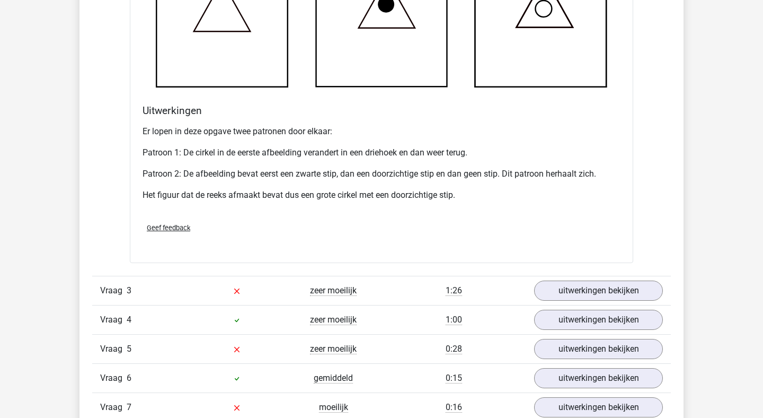
scroll to position [1966, 0]
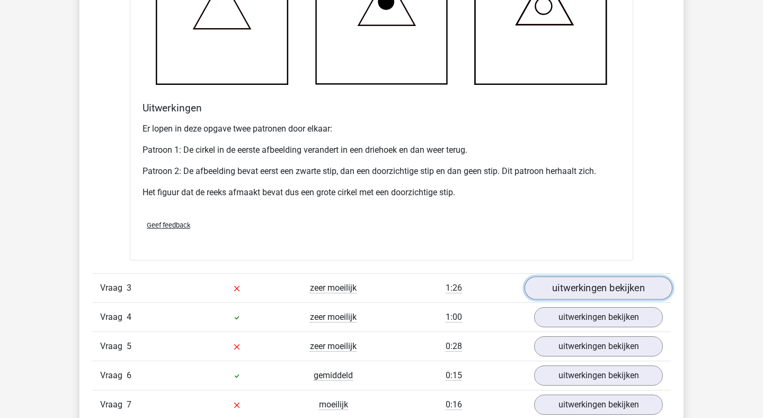
click at [591, 281] on link "uitwerkingen bekijken" at bounding box center [599, 287] width 148 height 23
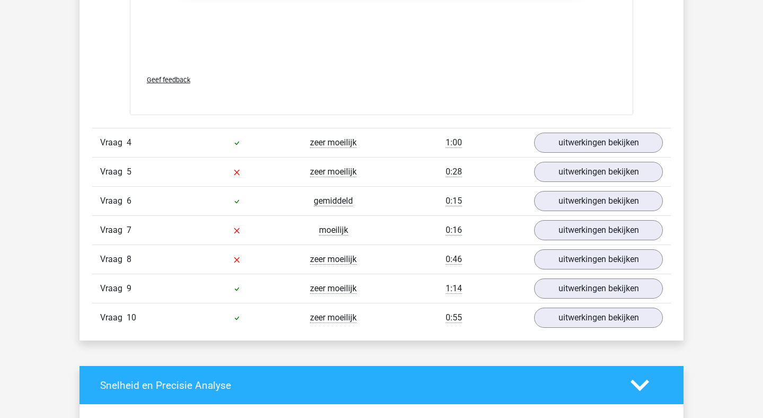
scroll to position [3031, 0]
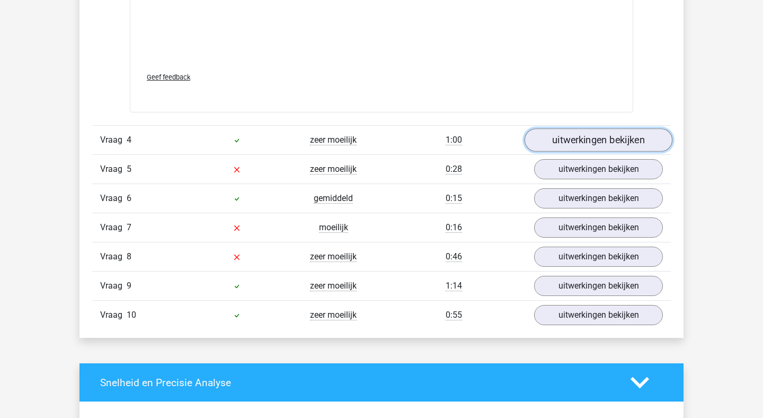
click at [577, 136] on link "uitwerkingen bekijken" at bounding box center [599, 139] width 148 height 23
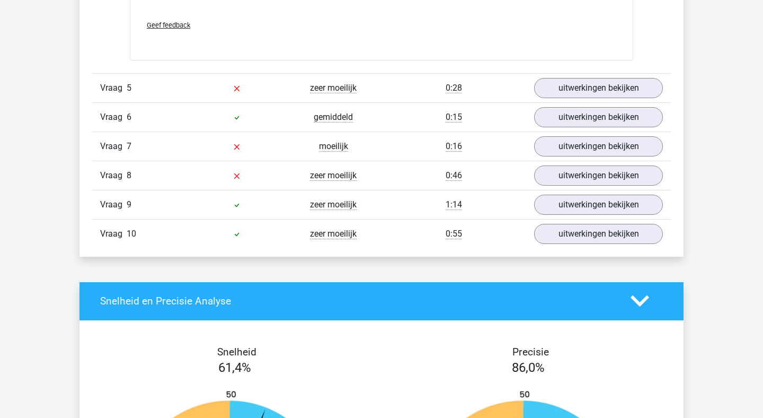
scroll to position [3716, 0]
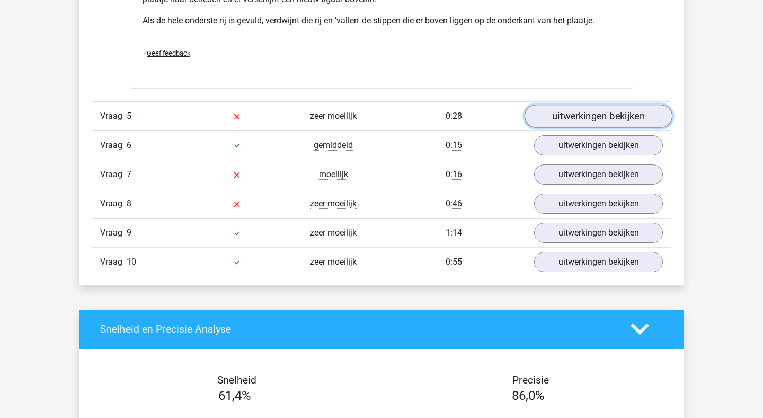
click at [578, 122] on link "uitwerkingen bekijken" at bounding box center [599, 115] width 148 height 23
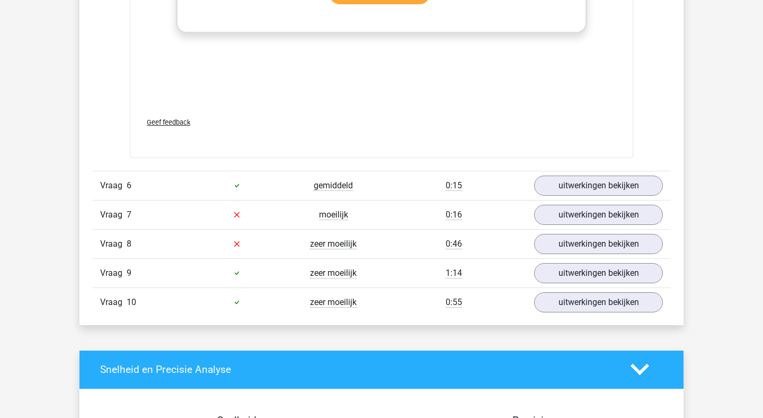
scroll to position [4569, 0]
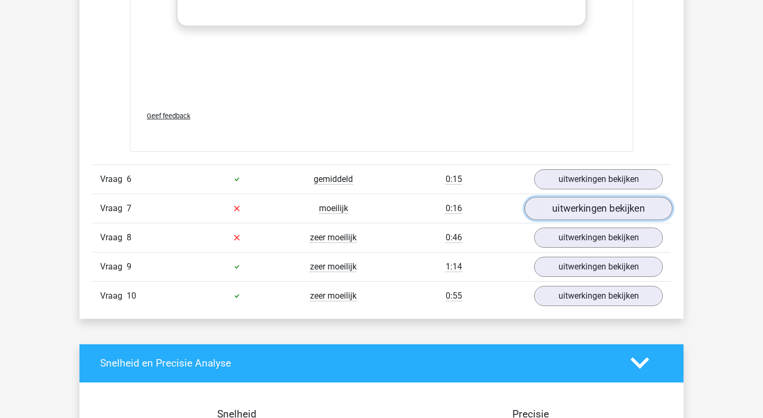
click at [585, 207] on link "uitwerkingen bekijken" at bounding box center [599, 208] width 148 height 23
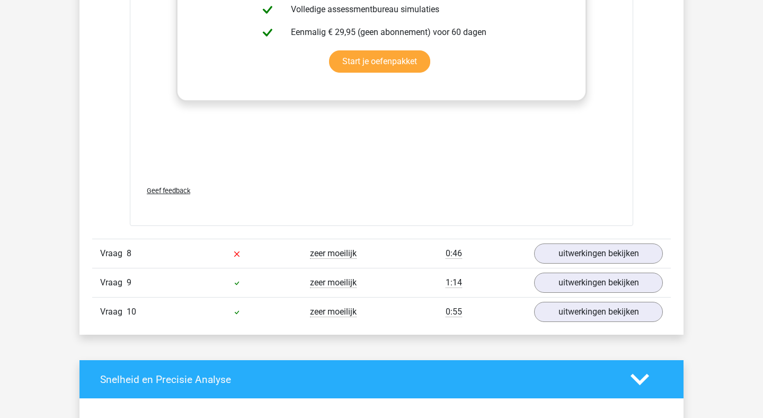
scroll to position [5501, 0]
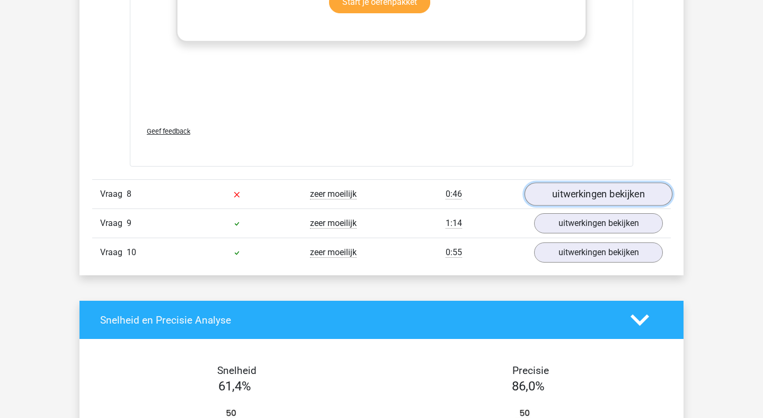
click at [593, 191] on link "uitwerkingen bekijken" at bounding box center [599, 194] width 148 height 23
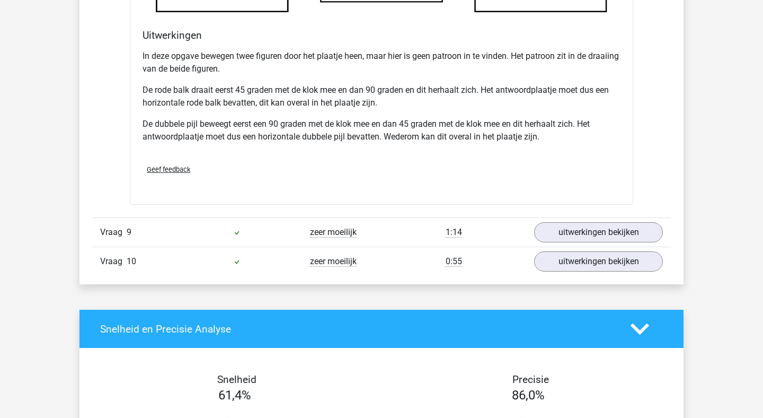
scroll to position [6192, 0]
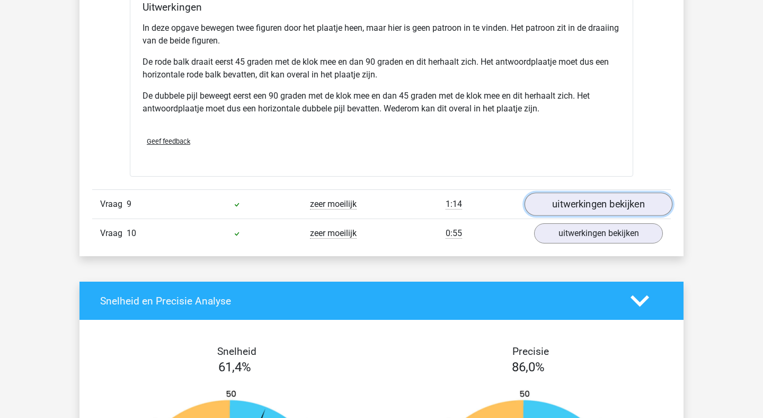
click at [609, 206] on link "uitwerkingen bekijken" at bounding box center [599, 203] width 148 height 23
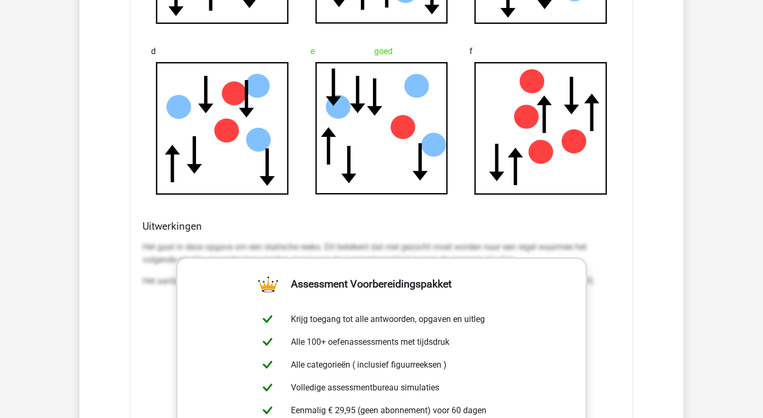
scroll to position [6685, 0]
